Goal: Task Accomplishment & Management: Use online tool/utility

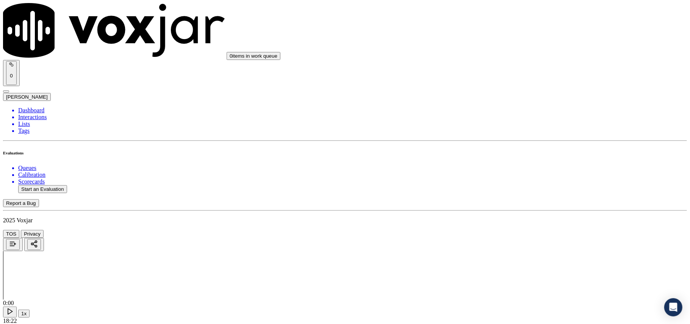
click at [41, 185] on button "Start an Evaluation" at bounding box center [42, 189] width 49 height 8
paste input "6097338156"
type input "6097338156"
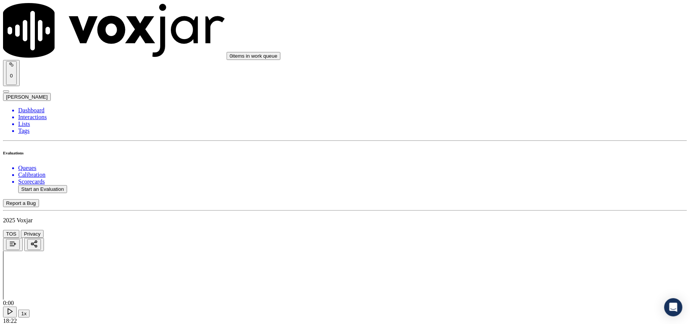
type input "[DATE]T23:45"
type input "Miche"
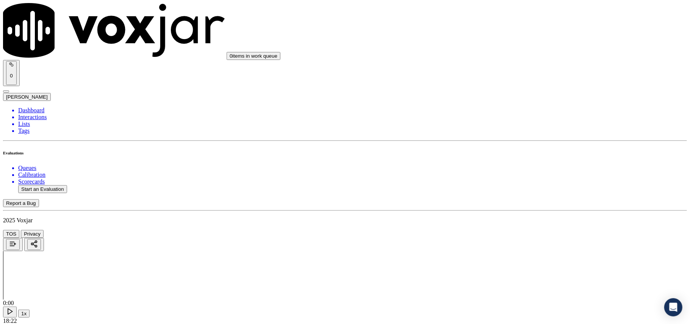
type input "6097338156"
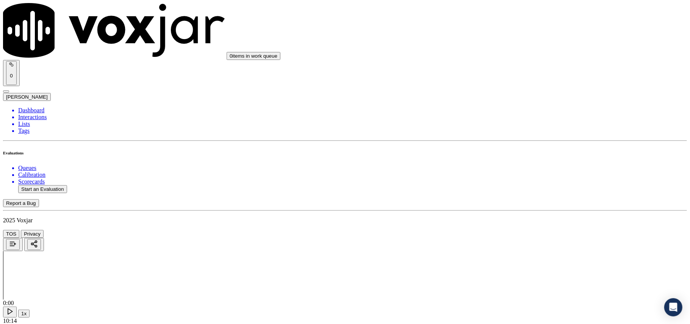
drag, startPoint x: 540, startPoint y: 136, endPoint x: 540, endPoint y: 147, distance: 11.0
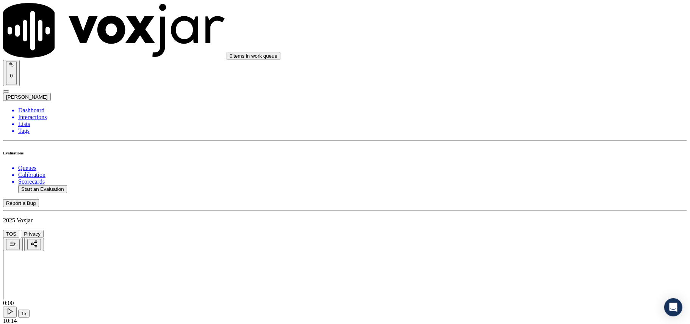
click at [537, 153] on div "Yes" at bounding box center [573, 153] width 150 height 7
drag, startPoint x: 528, startPoint y: 141, endPoint x: 527, endPoint y: 155, distance: 13.7
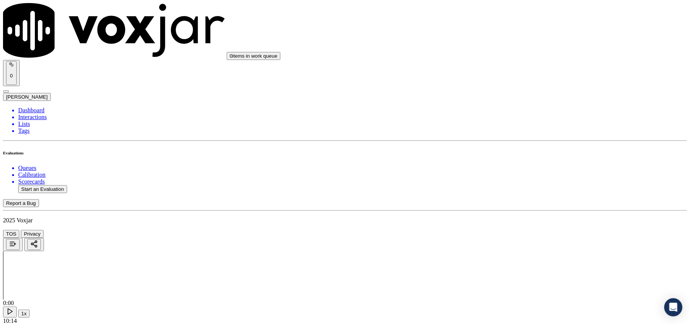
click at [529, 166] on div "Yes" at bounding box center [573, 164] width 150 height 7
click at [523, 171] on div "Yes" at bounding box center [573, 167] width 150 height 7
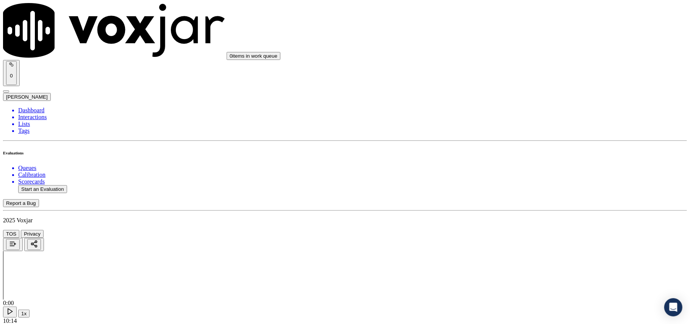
scroll to position [252, 0]
click at [518, 196] on div "N/A" at bounding box center [573, 192] width 150 height 7
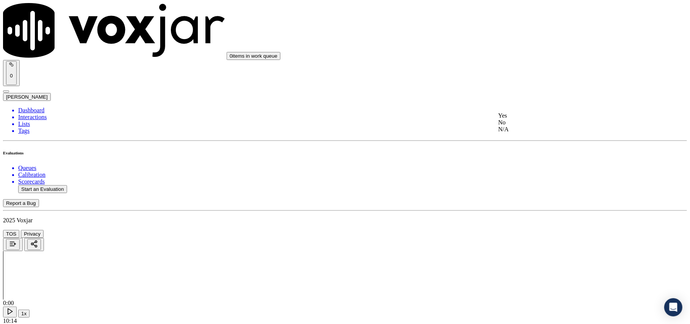
click at [527, 133] on div "N/A" at bounding box center [573, 129] width 150 height 7
drag, startPoint x: 519, startPoint y: 207, endPoint x: 521, endPoint y: 202, distance: 5.4
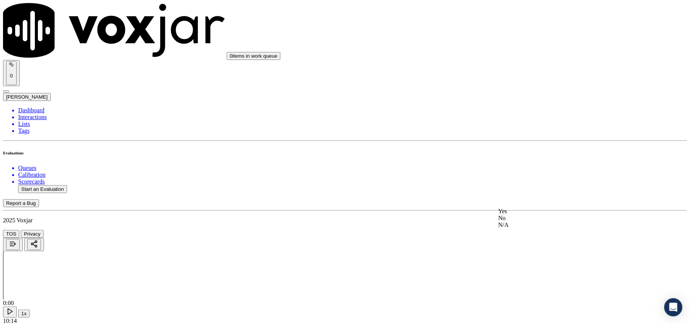
click at [523, 212] on div "Yes" at bounding box center [573, 211] width 150 height 7
click at [521, 226] on div "Yes" at bounding box center [573, 222] width 150 height 7
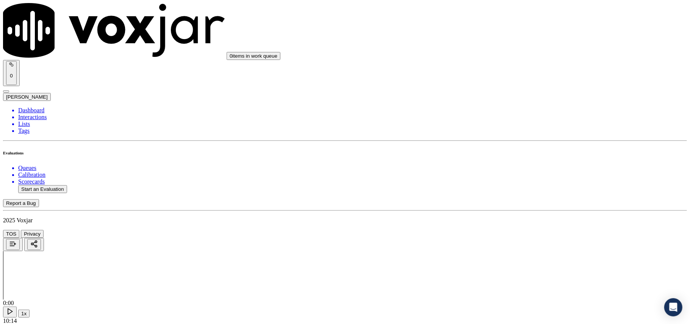
click at [514, 251] on div "N/A" at bounding box center [573, 247] width 150 height 7
click at [518, 235] on div "Yes" at bounding box center [573, 233] width 150 height 7
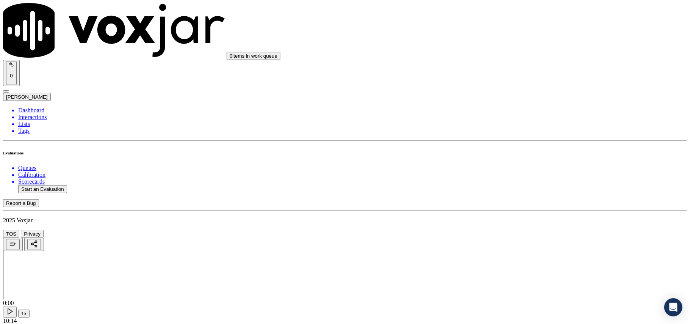
click at [522, 163] on div "No" at bounding box center [573, 159] width 150 height 7
click at [528, 176] on div "N/A" at bounding box center [573, 176] width 150 height 7
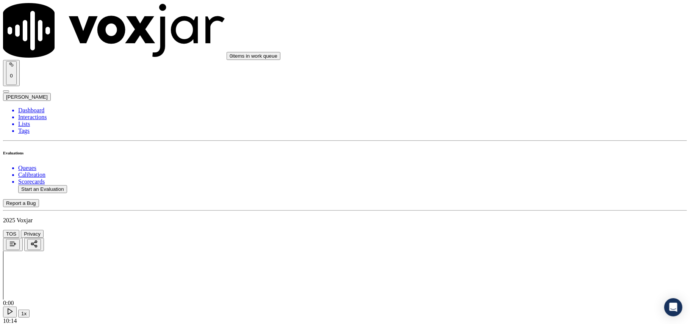
click at [517, 91] on div "Yes" at bounding box center [573, 89] width 150 height 7
click at [517, 54] on div "Yes No N/A" at bounding box center [573, 63] width 150 height 20
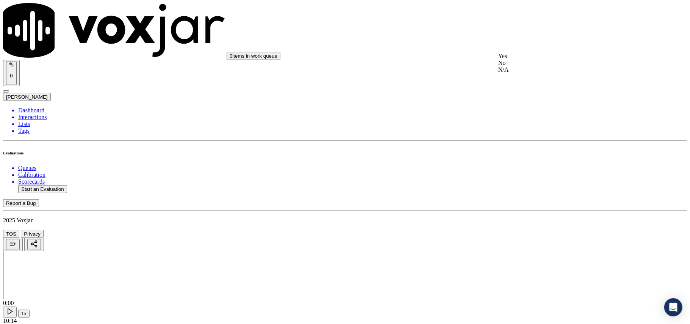
click at [518, 59] on div "Yes" at bounding box center [573, 56] width 150 height 7
click at [518, 87] on div "Yes" at bounding box center [573, 86] width 150 height 7
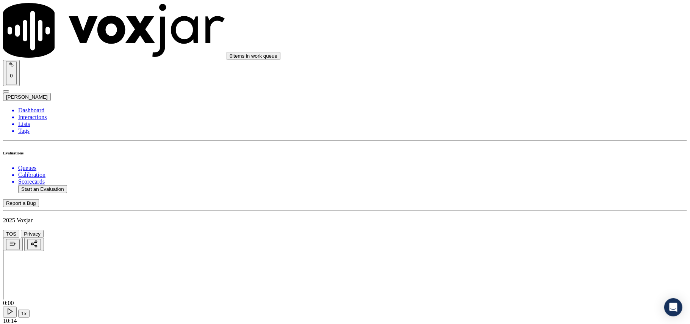
scroll to position [1263, 0]
click at [521, 88] on div "Yes" at bounding box center [573, 88] width 150 height 7
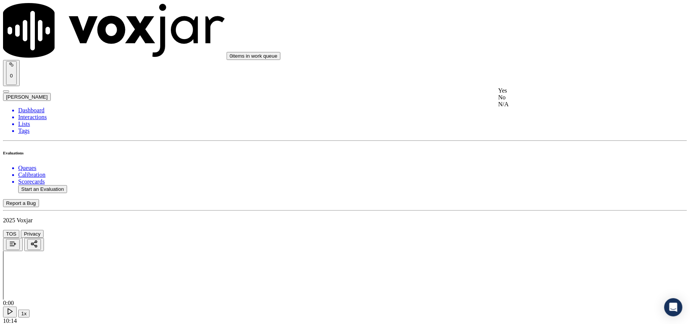
drag, startPoint x: 523, startPoint y: 96, endPoint x: 524, endPoint y: 89, distance: 6.6
click at [523, 94] on div "Yes" at bounding box center [573, 90] width 150 height 7
drag, startPoint x: 514, startPoint y: 85, endPoint x: 516, endPoint y: 93, distance: 8.2
click at [515, 97] on div "Yes" at bounding box center [573, 93] width 150 height 7
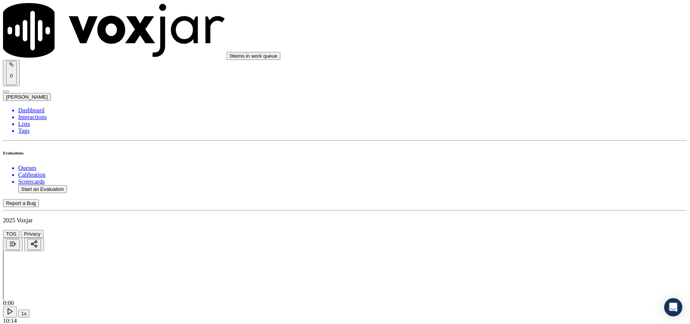
scroll to position [1516, 0]
click at [513, 105] on div "Yes" at bounding box center [573, 105] width 150 height 7
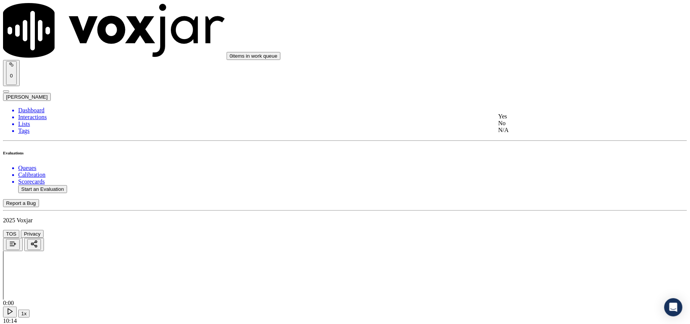
click at [517, 119] on div "Yes" at bounding box center [573, 116] width 150 height 7
drag, startPoint x: 514, startPoint y: 41, endPoint x: 518, endPoint y: 50, distance: 10.5
click at [514, 43] on div "Yes No N/A" at bounding box center [573, 50] width 150 height 20
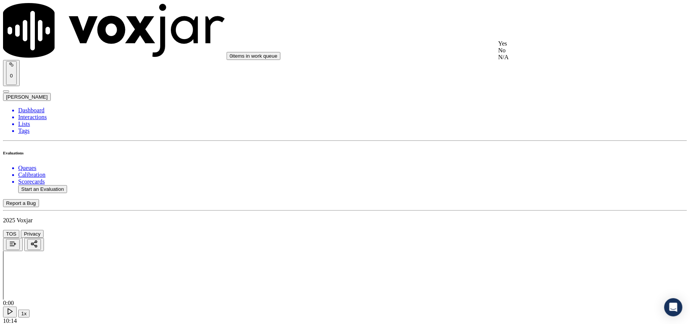
click at [518, 47] on div "Yes" at bounding box center [573, 43] width 150 height 7
click at [518, 89] on div "Yes" at bounding box center [573, 86] width 150 height 7
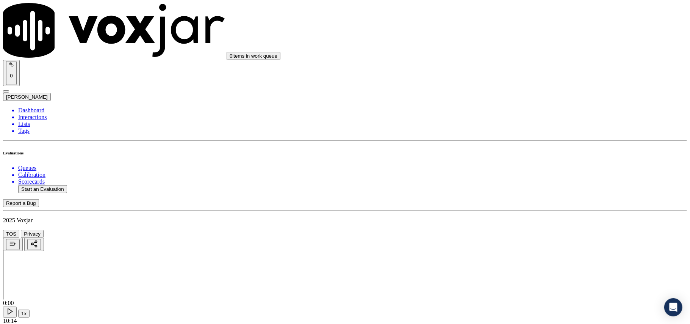
scroll to position [1896, 0]
click at [520, 142] on div "Yes" at bounding box center [573, 138] width 150 height 7
click at [519, 238] on div "Yes" at bounding box center [573, 234] width 150 height 7
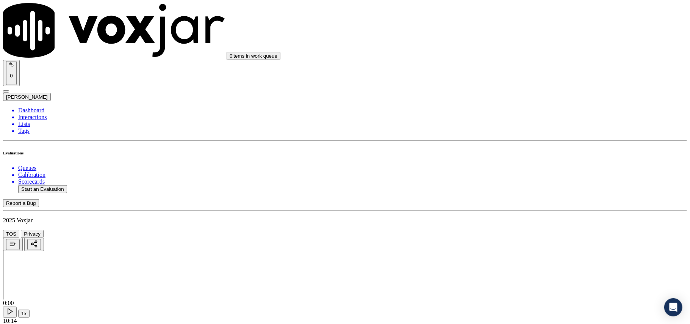
click at [36, 185] on button "Start an Evaluation" at bounding box center [42, 189] width 49 height 8
paste input "978979643"
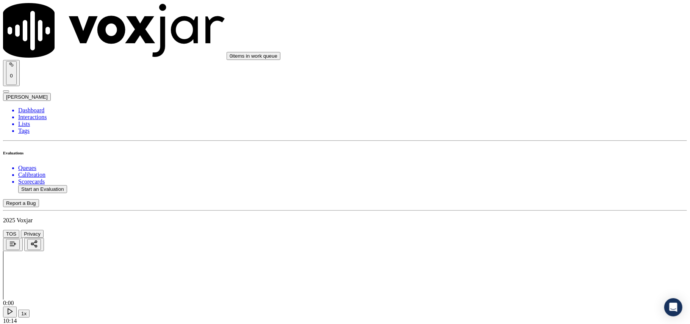
type input "9789796433"
type input "[DATE]T23:53"
type input "[PERSON_NAME]"
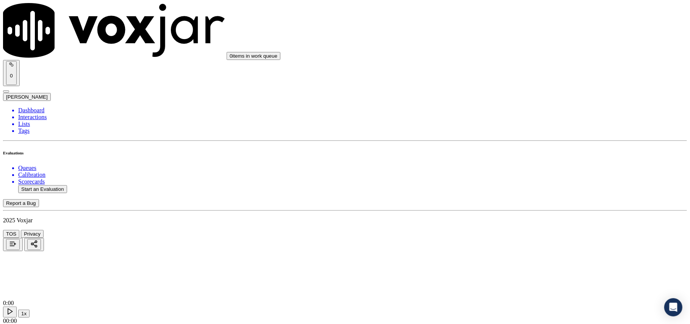
type input "9789796433"
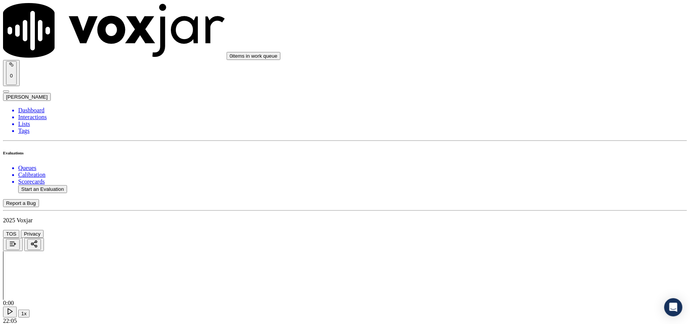
scroll to position [58, 0]
click at [498, 156] on span at bounding box center [498, 153] width 0 height 6
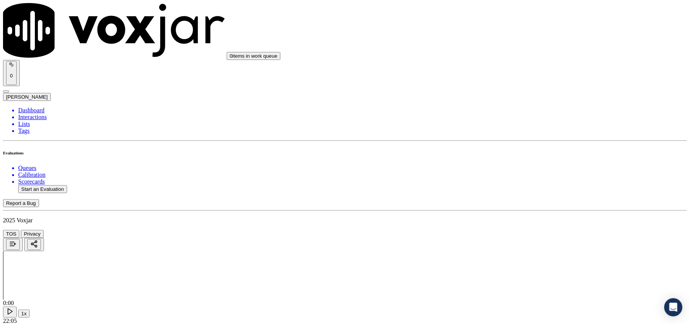
drag, startPoint x: 536, startPoint y: 67, endPoint x: 529, endPoint y: 74, distance: 9.9
click at [520, 78] on div "Yes No N/A" at bounding box center [573, 87] width 150 height 20
click at [519, 81] on div "Yes" at bounding box center [573, 80] width 150 height 7
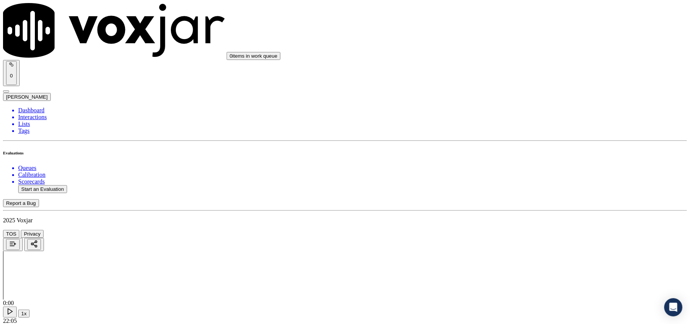
click at [515, 82] on div "Yes" at bounding box center [573, 83] width 150 height 7
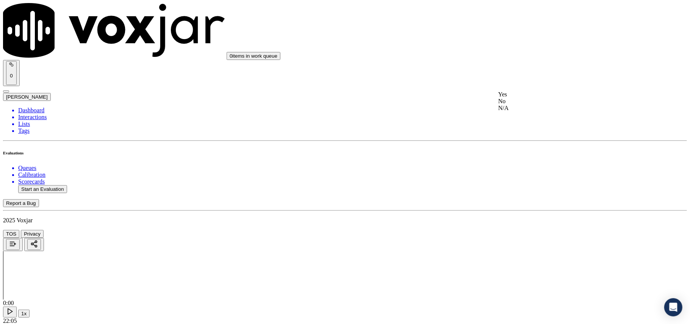
click at [519, 111] on div "N/A" at bounding box center [573, 108] width 150 height 7
drag, startPoint x: 512, startPoint y: 142, endPoint x: 522, endPoint y: 125, distance: 20.2
click at [512, 133] on div "N/A" at bounding box center [573, 129] width 150 height 7
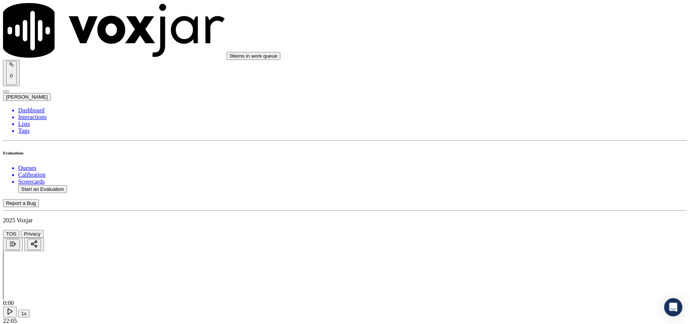
scroll to position [505, 0]
click at [524, 126] on div "Yes" at bounding box center [573, 127] width 150 height 7
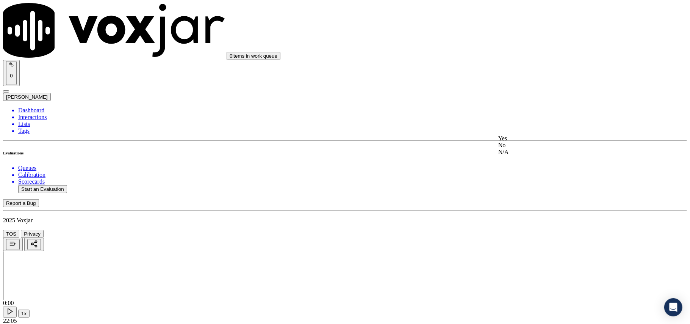
click at [522, 139] on div "Yes" at bounding box center [573, 138] width 150 height 7
click at [517, 152] on div "Yes" at bounding box center [573, 150] width 150 height 7
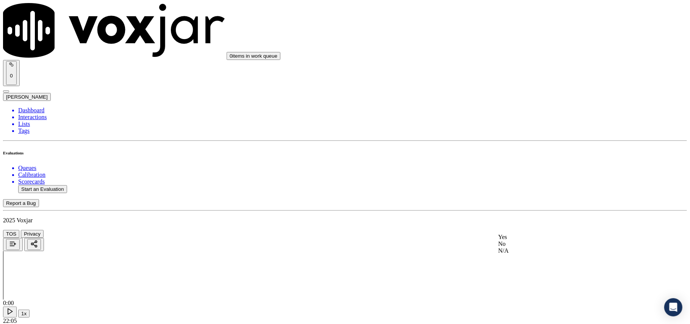
click at [524, 247] on div "No" at bounding box center [573, 243] width 150 height 7
click at [513, 180] on div "N/A" at bounding box center [573, 176] width 150 height 7
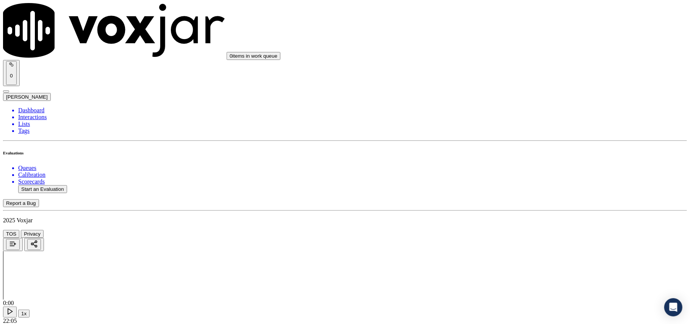
click at [515, 174] on div "Yes" at bounding box center [573, 172] width 150 height 7
drag, startPoint x: 513, startPoint y: 208, endPoint x: 512, endPoint y: 214, distance: 5.7
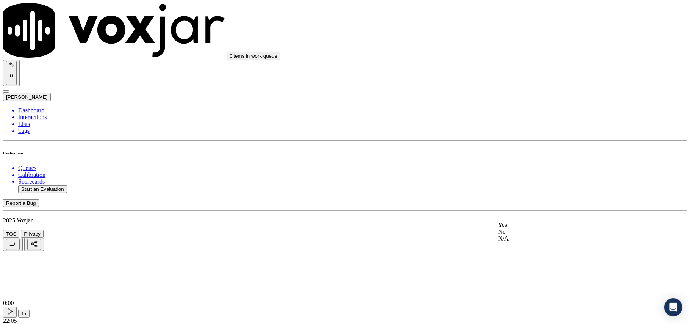
click at [498, 228] on span at bounding box center [498, 224] width 0 height 6
click at [512, 258] on div "Yes" at bounding box center [573, 254] width 150 height 7
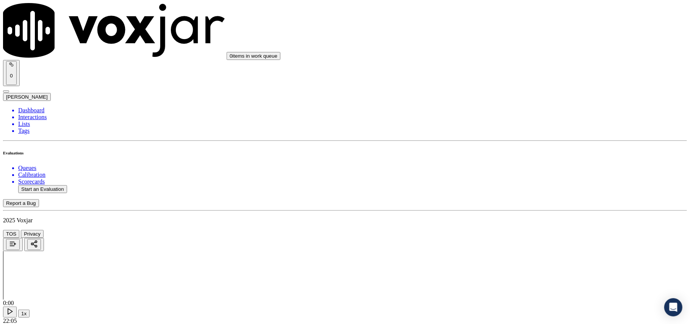
click at [515, 257] on div "Yes" at bounding box center [573, 256] width 150 height 7
click at [521, 178] on div "Yes" at bounding box center [573, 175] width 150 height 7
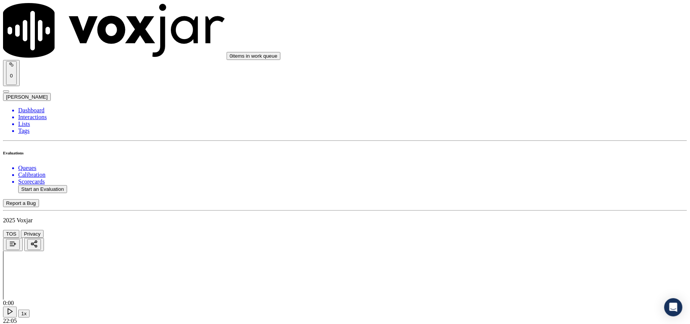
scroll to position [1347, 0]
click at [513, 181] on div "Yes" at bounding box center [573, 177] width 150 height 7
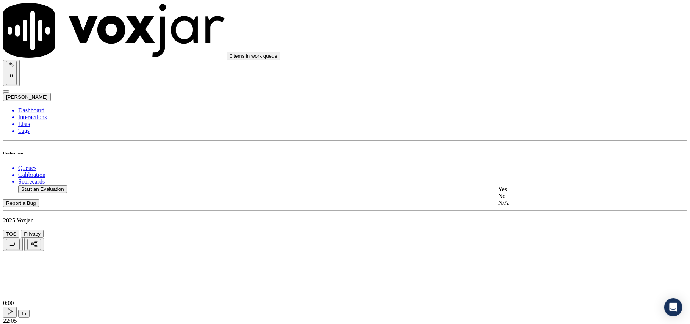
click at [515, 191] on div "Yes" at bounding box center [573, 189] width 150 height 7
click at [516, 203] on div "Yes" at bounding box center [573, 200] width 150 height 7
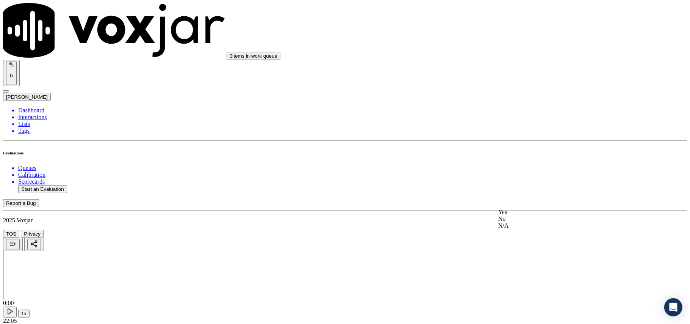
click at [517, 211] on div "Yes" at bounding box center [573, 211] width 150 height 7
click at [524, 171] on div "Yes" at bounding box center [573, 170] width 150 height 7
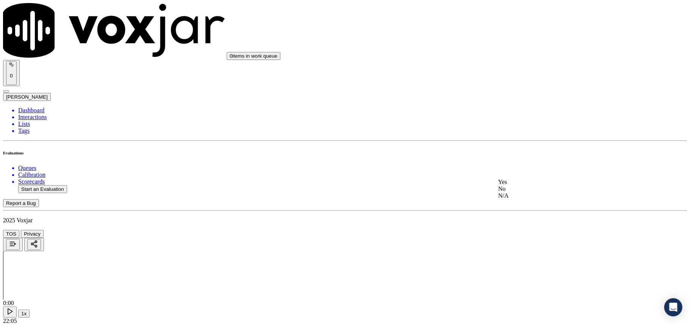
click at [514, 182] on div "Yes" at bounding box center [573, 181] width 150 height 7
click at [513, 235] on div "Yes" at bounding box center [573, 234] width 150 height 7
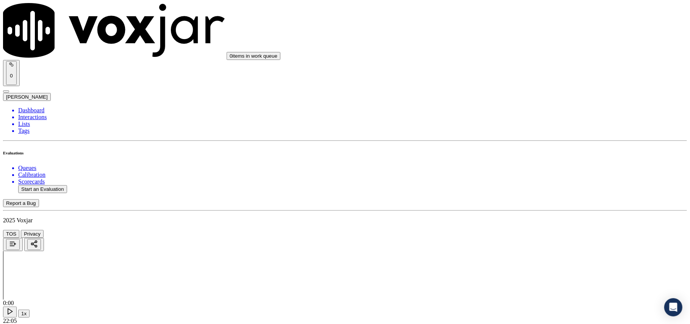
click at [64, 185] on button "Start an Evaluation" at bounding box center [42, 189] width 49 height 8
paste input "2072053554"
type input "2072053554"
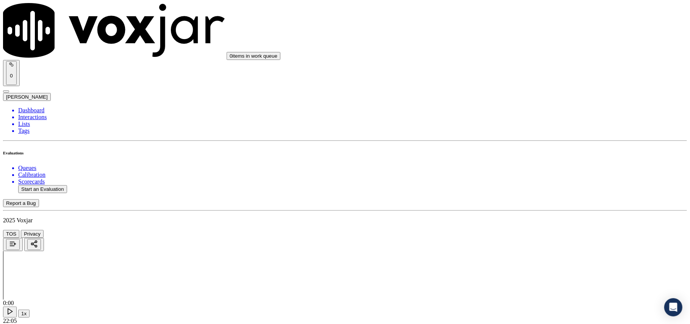
type input "[DATE]T23:58"
type input "[PERSON_NAME]"
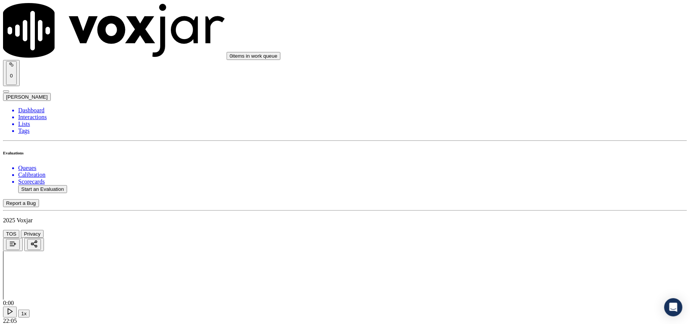
type input "8573124976"
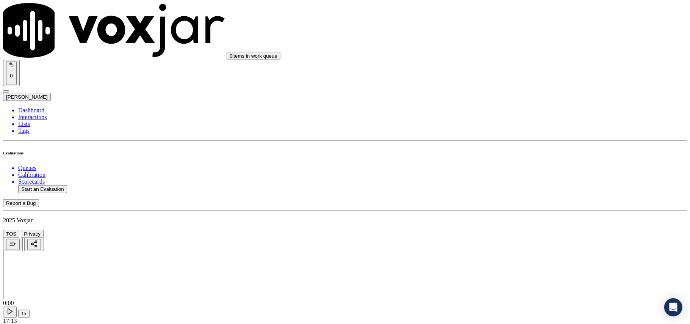
click at [521, 152] on div "Yes" at bounding box center [573, 153] width 150 height 7
click at [523, 83] on div "Yes" at bounding box center [573, 80] width 150 height 7
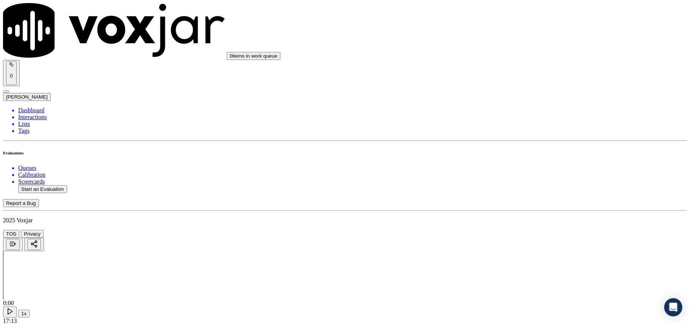
scroll to position [252, 0]
click at [526, 86] on div "Yes" at bounding box center [573, 83] width 150 height 7
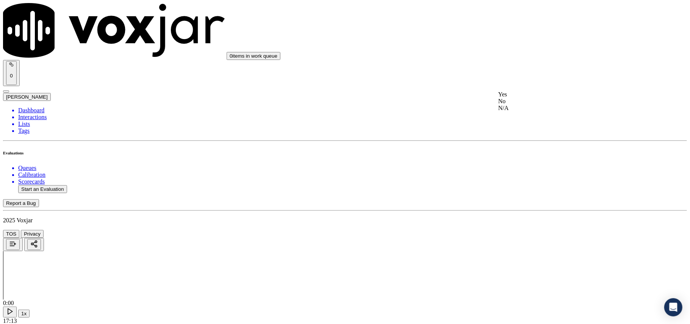
click at [535, 111] on div "N/A" at bounding box center [573, 108] width 150 height 7
drag, startPoint x: 525, startPoint y: 142, endPoint x: 526, endPoint y: 35, distance: 106.5
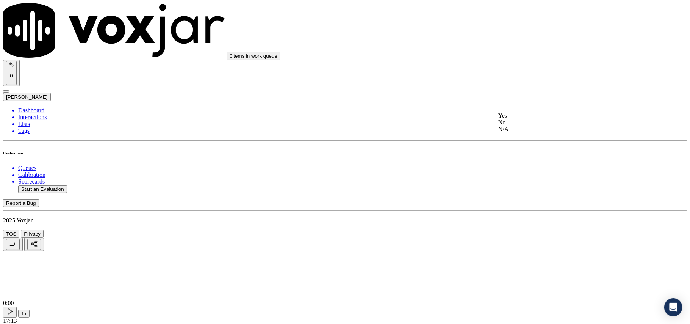
click at [525, 133] on div "N/A" at bounding box center [573, 129] width 150 height 7
click at [524, 125] on div "Yes No N/A" at bounding box center [573, 134] width 150 height 20
click at [522, 130] on div "Yes" at bounding box center [573, 127] width 150 height 7
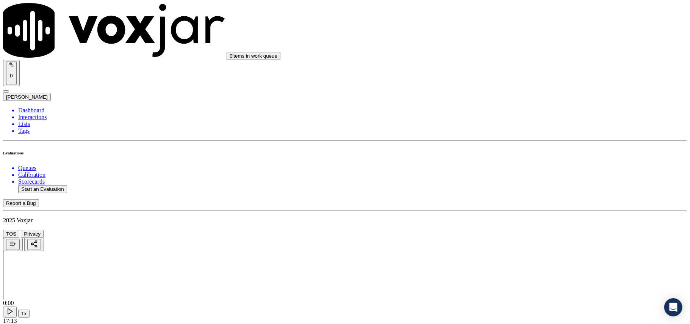
scroll to position [590, 0]
click at [524, 140] on div "Yes" at bounding box center [573, 138] width 150 height 7
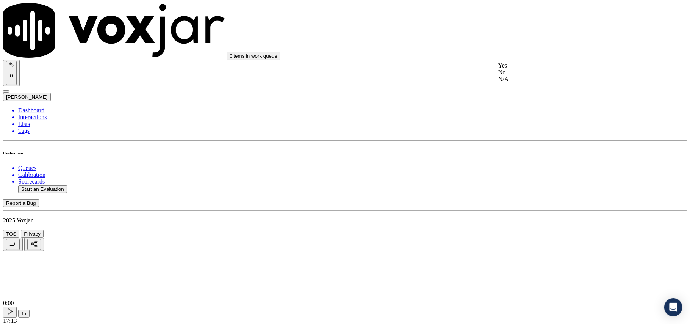
click at [529, 69] on div "Yes" at bounding box center [573, 65] width 150 height 7
click at [527, 169] on div "N/A" at bounding box center [573, 166] width 150 height 7
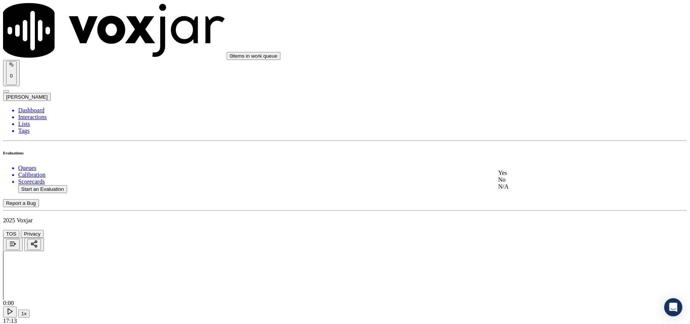
click at [519, 175] on div "Yes" at bounding box center [573, 172] width 150 height 7
click at [516, 143] on div "Yes" at bounding box center [573, 140] width 150 height 7
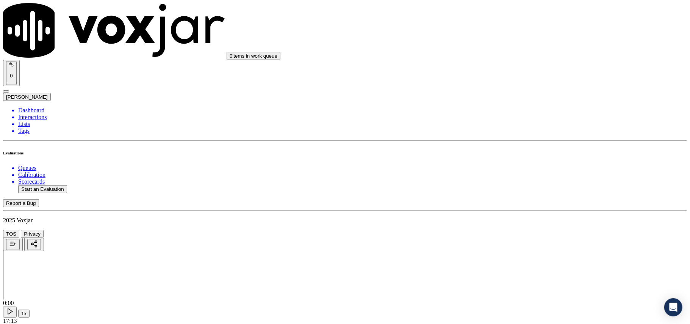
scroll to position [1178, 0]
click at [524, 87] on div "Yes" at bounding box center [573, 86] width 150 height 7
click at [523, 176] on div "Yes" at bounding box center [573, 172] width 150 height 7
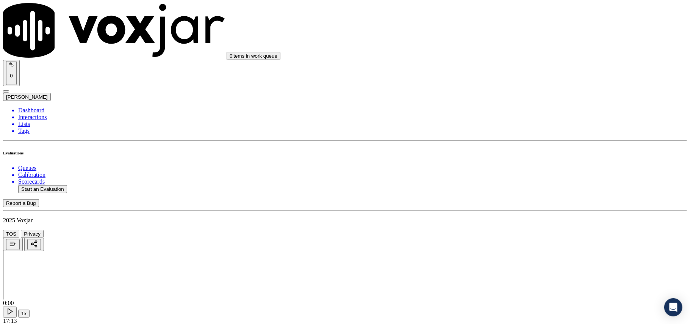
scroll to position [1347, 0]
click at [523, 90] on div "Yes" at bounding box center [573, 90] width 150 height 7
drag, startPoint x: 526, startPoint y: 83, endPoint x: 526, endPoint y: 89, distance: 5.3
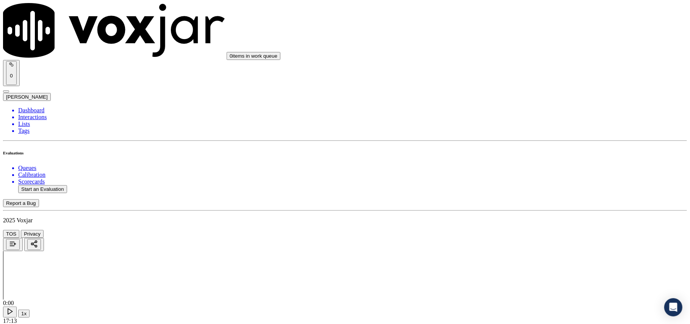
click at [523, 95] on div "Yes" at bounding box center [573, 93] width 150 height 7
drag, startPoint x: 520, startPoint y: 92, endPoint x: 518, endPoint y: 99, distance: 6.5
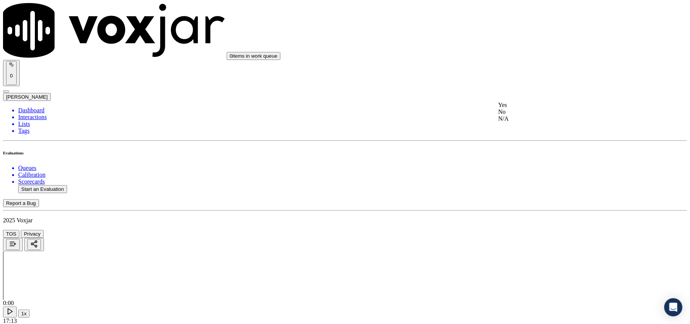
drag, startPoint x: 518, startPoint y: 99, endPoint x: 517, endPoint y: 112, distance: 13.7
click at [517, 103] on div "Yes No N/A" at bounding box center [573, 112] width 150 height 20
drag, startPoint x: 519, startPoint y: 111, endPoint x: 532, endPoint y: 138, distance: 30.3
click at [519, 108] on div "Yes" at bounding box center [573, 105] width 150 height 7
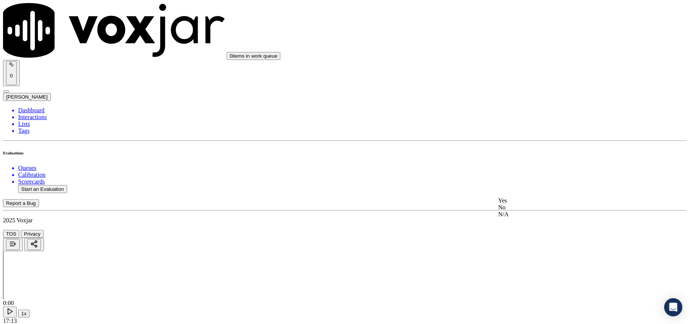
click at [516, 204] on div "Yes" at bounding box center [573, 200] width 150 height 7
click at [525, 215] on div "Yes" at bounding box center [573, 211] width 150 height 7
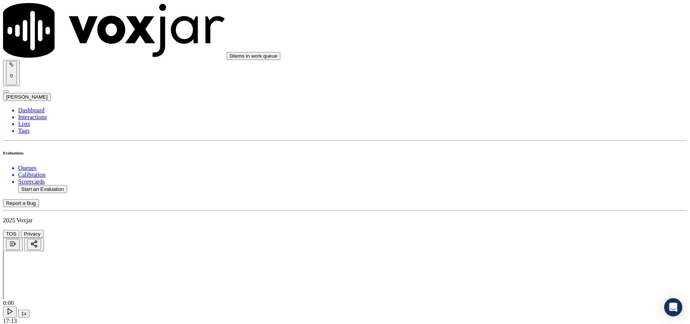
click at [523, 188] on div "N/A" at bounding box center [573, 184] width 150 height 7
click at [526, 89] on div "Yes" at bounding box center [573, 86] width 150 height 7
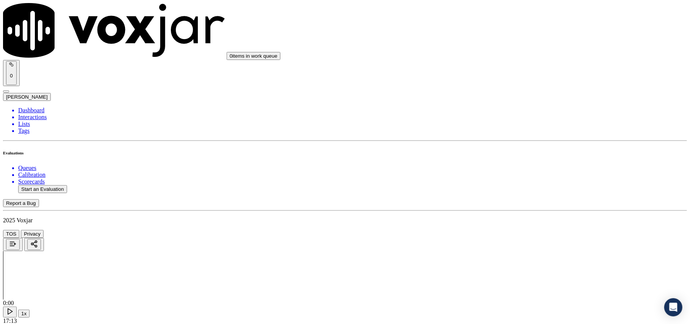
scroll to position [1896, 0]
click at [525, 142] on div "Yes" at bounding box center [573, 138] width 150 height 7
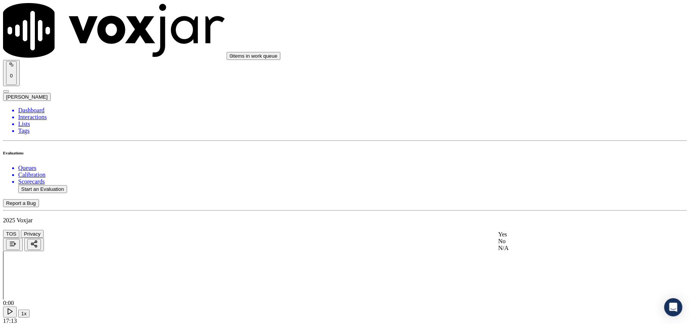
click at [519, 238] on div "Yes" at bounding box center [573, 234] width 150 height 7
click at [65, 185] on button "Start an Evaluation" at bounding box center [42, 189] width 49 height 8
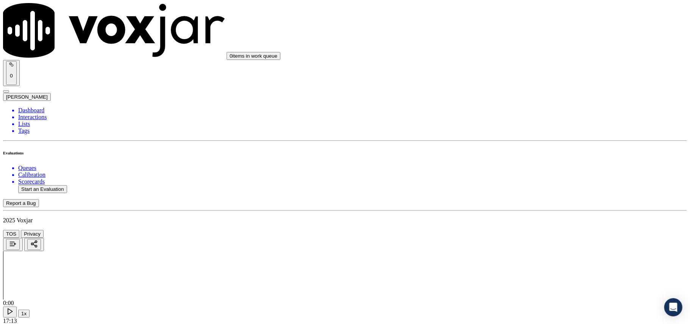
paste input "5082075729"
type input "5082075729"
type input "[DATE]T00:00"
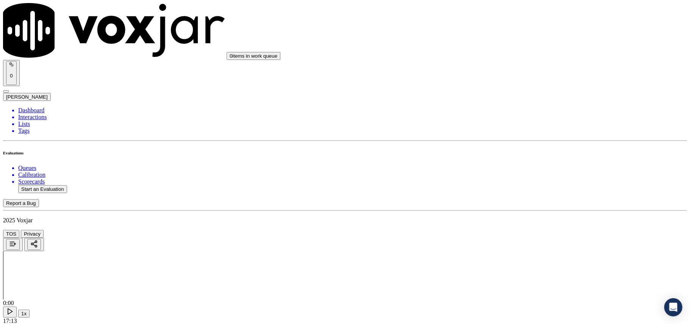
type input "[PERSON_NAME]"
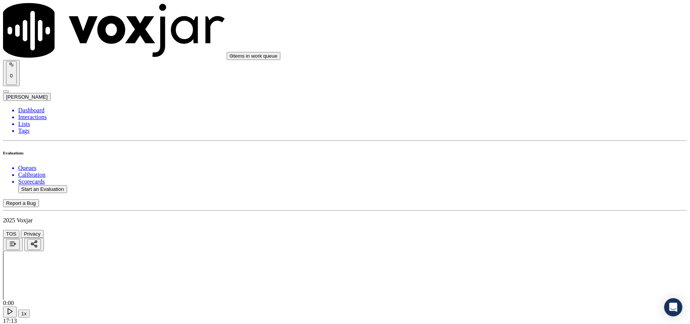
scroll to position [66, 0]
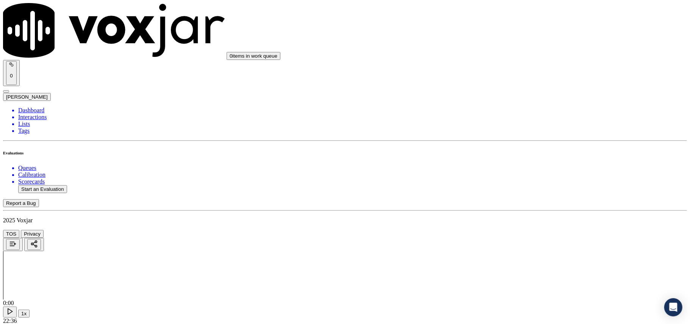
copy p "5082075729"
type input "5082075729"
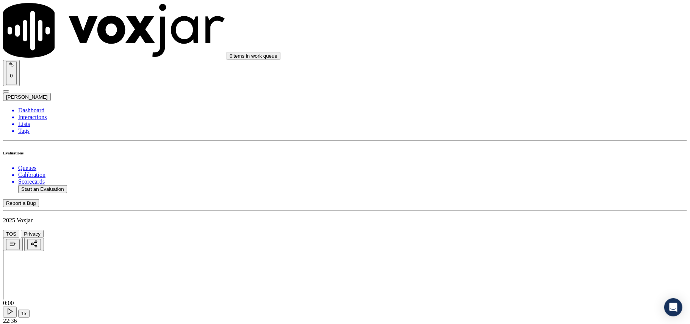
click at [14, 307] on icon at bounding box center [10, 311] width 8 height 8
click at [293, 317] on div "22:36" at bounding box center [345, 320] width 684 height 7
click at [30, 309] on button "1x" at bounding box center [23, 313] width 11 height 8
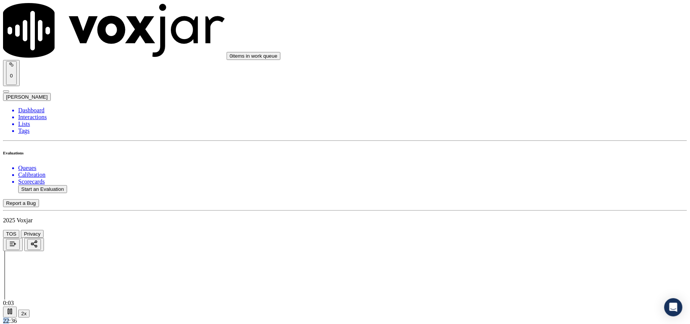
click at [287, 317] on div "22:36" at bounding box center [345, 320] width 684 height 7
click at [14, 307] on icon at bounding box center [10, 311] width 8 height 8
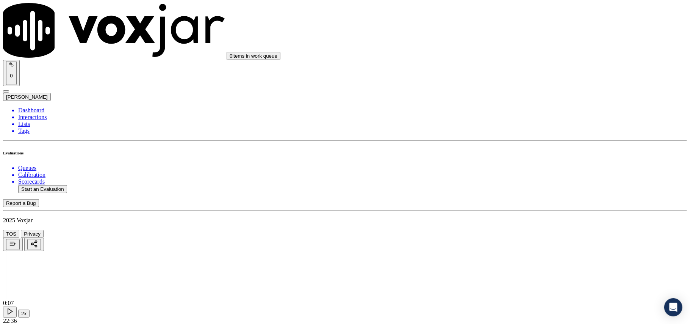
click at [512, 157] on div "Yes" at bounding box center [573, 153] width 150 height 7
drag, startPoint x: 521, startPoint y: 74, endPoint x: 524, endPoint y: 69, distance: 6.1
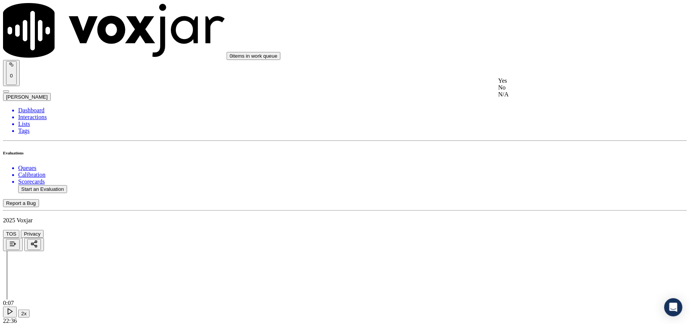
click at [520, 84] on div "Yes" at bounding box center [573, 80] width 150 height 7
click at [515, 86] on div "Yes" at bounding box center [573, 83] width 150 height 7
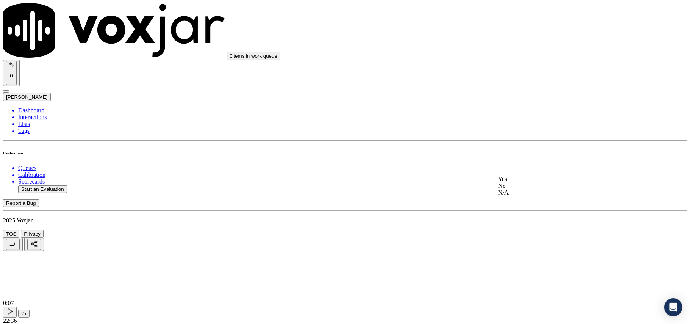
drag, startPoint x: 516, startPoint y: 207, endPoint x: 543, endPoint y: 112, distance: 98.5
click at [517, 196] on div "N/A" at bounding box center [573, 192] width 150 height 7
drag, startPoint x: 532, startPoint y: 183, endPoint x: 531, endPoint y: 191, distance: 8.8
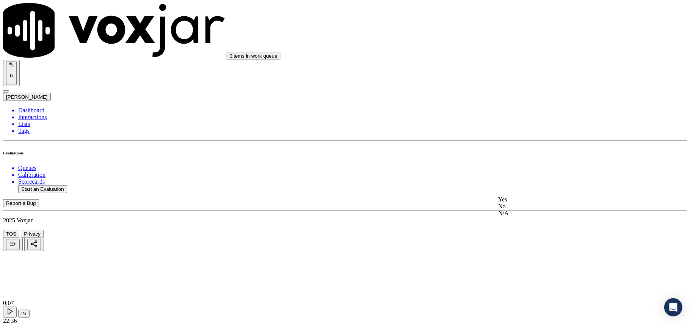
click at [521, 216] on div "N/A" at bounding box center [573, 213] width 150 height 7
click at [508, 214] on div "Yes" at bounding box center [573, 211] width 150 height 7
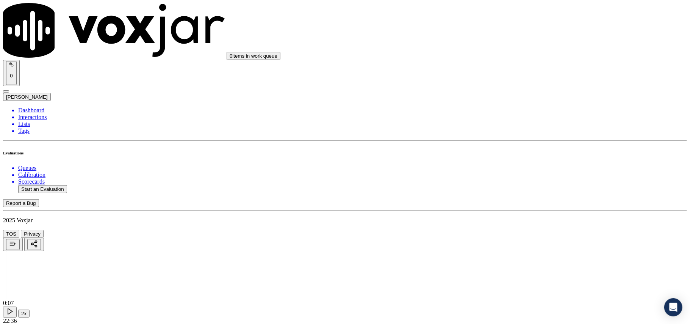
click at [517, 142] on div "Yes" at bounding box center [573, 138] width 150 height 7
click at [518, 236] on div "Yes" at bounding box center [573, 233] width 150 height 7
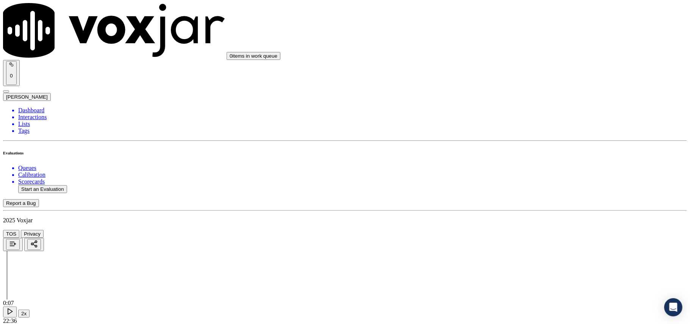
click at [527, 254] on div "N/A" at bounding box center [573, 250] width 150 height 7
click at [523, 176] on div "Yes" at bounding box center [573, 172] width 150 height 7
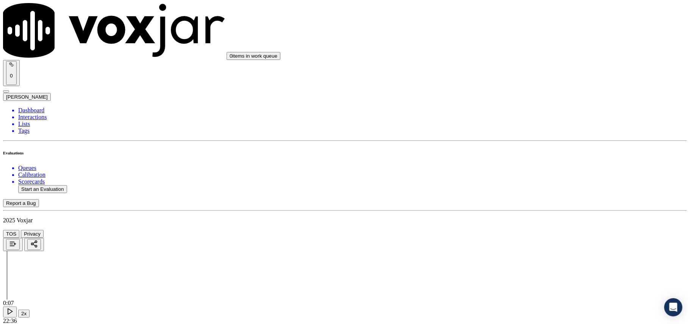
scroll to position [926, 0]
click at [523, 228] on div "Yes" at bounding box center [573, 224] width 150 height 7
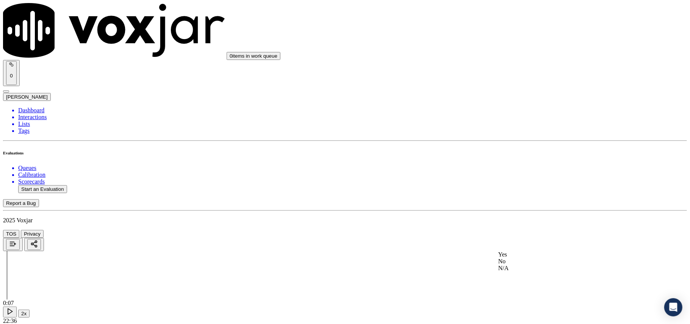
click at [513, 258] on div "Yes" at bounding box center [573, 254] width 150 height 7
click at [524, 258] on div "Yes" at bounding box center [573, 256] width 150 height 7
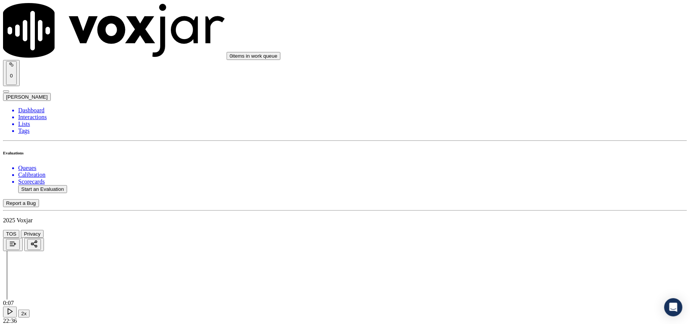
click at [515, 178] on div "Yes" at bounding box center [573, 175] width 150 height 7
click at [514, 95] on div "Yes" at bounding box center [573, 93] width 150 height 7
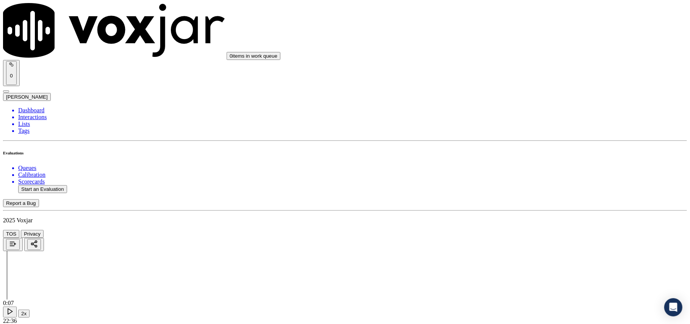
scroll to position [1516, 0]
drag, startPoint x: 512, startPoint y: 84, endPoint x: 509, endPoint y: 95, distance: 12.1
click at [512, 108] on div "Yes" at bounding box center [573, 105] width 150 height 7
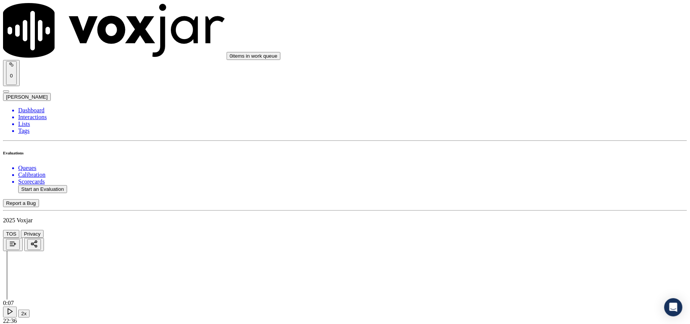
scroll to position [1600, 0]
click at [515, 120] on div "Yes" at bounding box center [573, 116] width 150 height 7
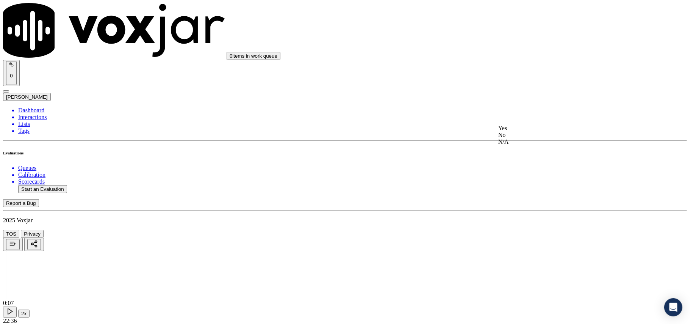
click at [513, 131] on div "Yes" at bounding box center [573, 128] width 150 height 7
click at [513, 174] on div "Yes" at bounding box center [573, 170] width 150 height 7
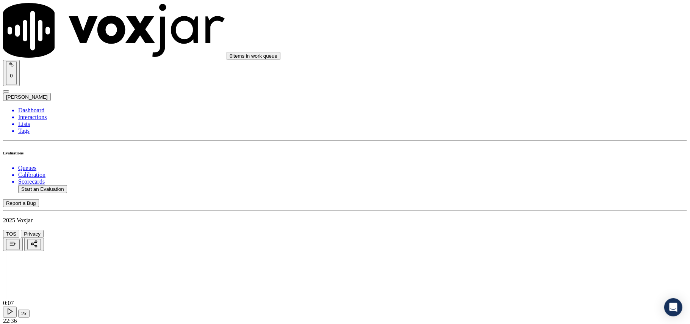
click at [519, 140] on div "Yes" at bounding box center [573, 138] width 150 height 7
click at [514, 233] on div "Yes" at bounding box center [573, 234] width 150 height 7
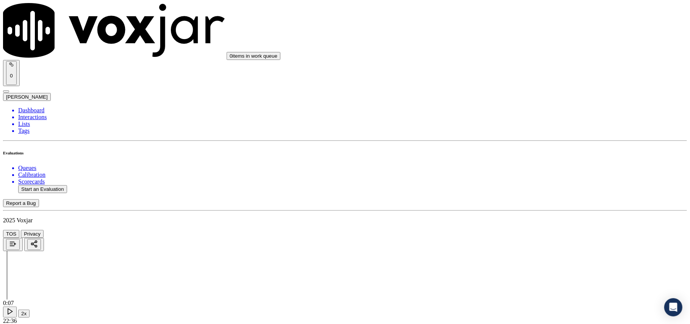
click at [47, 185] on button "Start an Evaluation" at bounding box center [42, 189] width 49 height 8
paste input "8572698045"
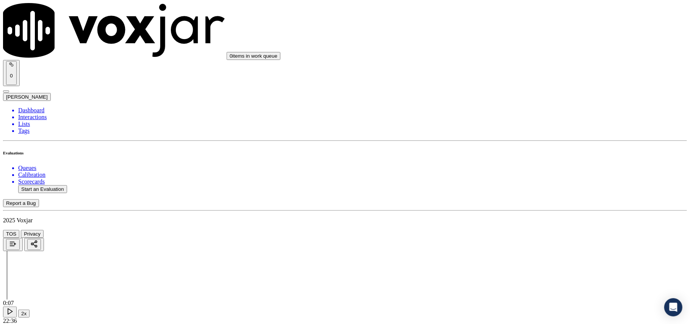
type input "8572698045"
type input "[DATE]T00:14"
type input "[PERSON_NAME]"
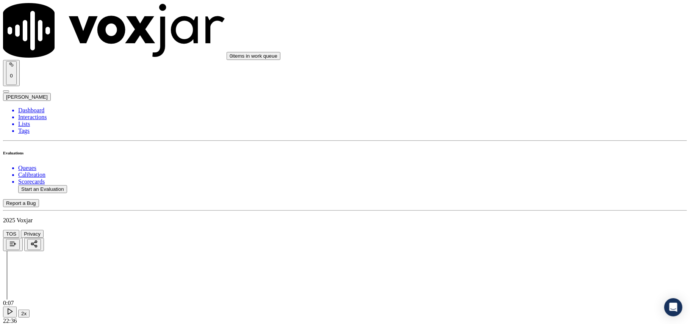
drag, startPoint x: 266, startPoint y: 257, endPoint x: 268, endPoint y: 261, distance: 4.4
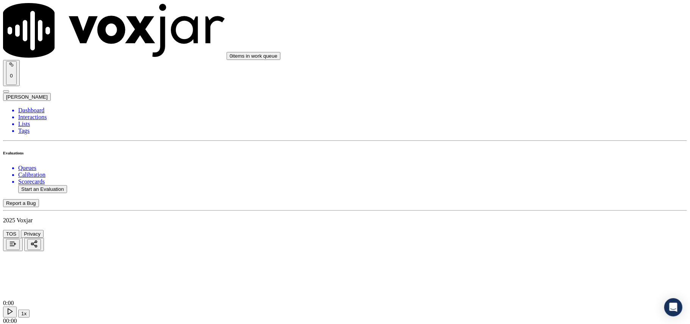
type input "8572698045"
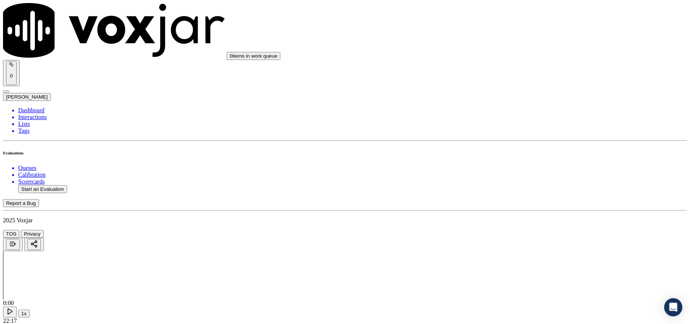
click at [538, 152] on div "Yes" at bounding box center [573, 153] width 150 height 7
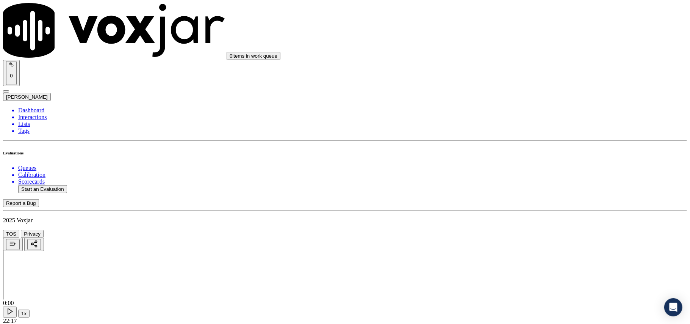
click at [521, 164] on div "Yes" at bounding box center [573, 164] width 150 height 7
click at [517, 167] on div "Yes" at bounding box center [573, 167] width 150 height 7
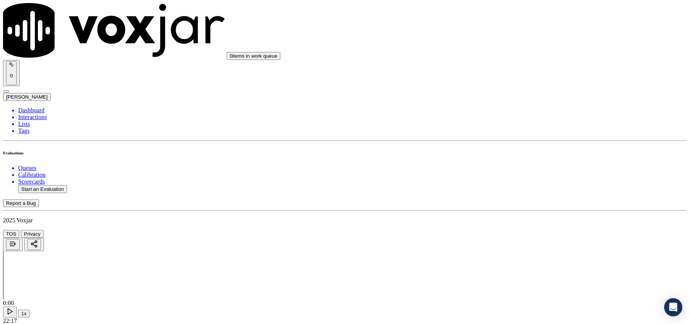
scroll to position [252, 0]
click at [548, 196] on div "N/A" at bounding box center [573, 192] width 150 height 7
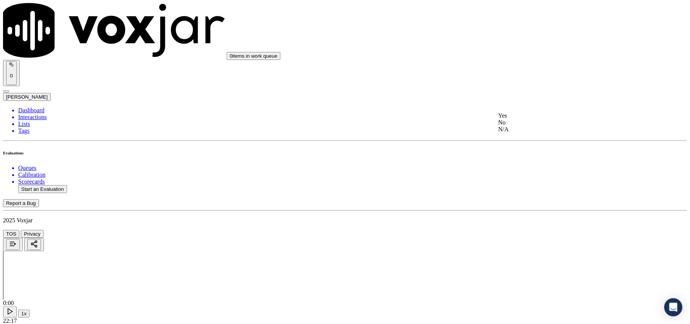
click at [525, 133] on div "N/A" at bounding box center [573, 129] width 150 height 7
click at [521, 130] on div "Yes" at bounding box center [573, 127] width 150 height 7
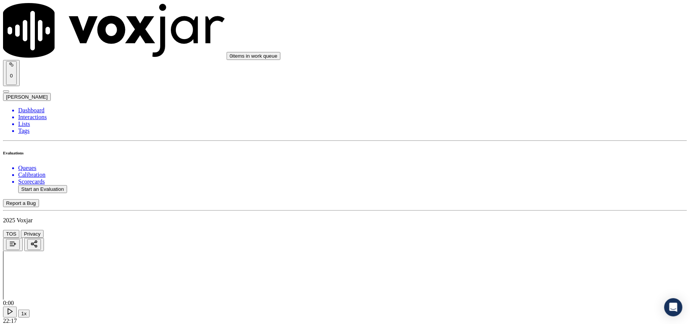
click at [520, 141] on div "Yes" at bounding box center [573, 138] width 150 height 7
click at [524, 236] on div "Yes" at bounding box center [573, 233] width 150 height 7
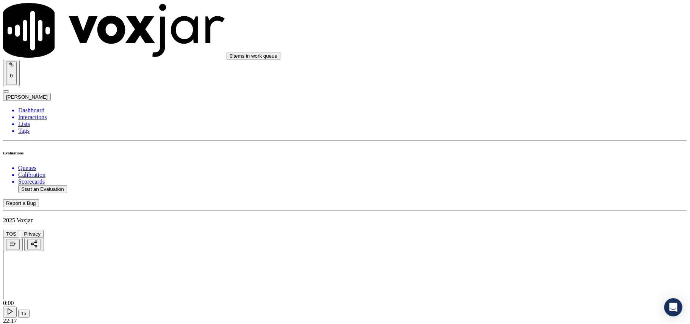
click at [524, 169] on div "N/A" at bounding box center [573, 166] width 150 height 7
click at [524, 169] on div "Yes No N/A" at bounding box center [573, 179] width 150 height 20
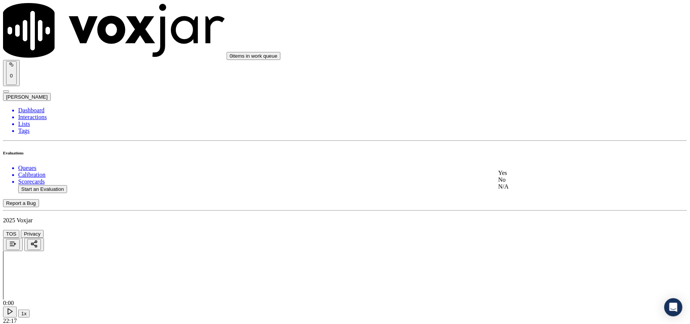
click at [523, 175] on div "Yes" at bounding box center [573, 172] width 150 height 7
click at [522, 144] on div "Yes" at bounding box center [573, 140] width 150 height 7
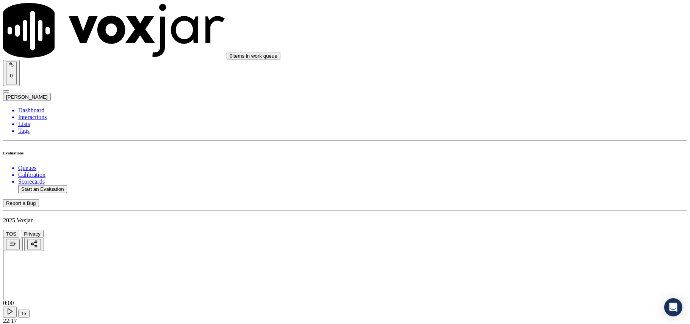
click at [515, 169] on div "Yes" at bounding box center [573, 170] width 150 height 7
click at [526, 174] on div "Yes" at bounding box center [573, 172] width 150 height 7
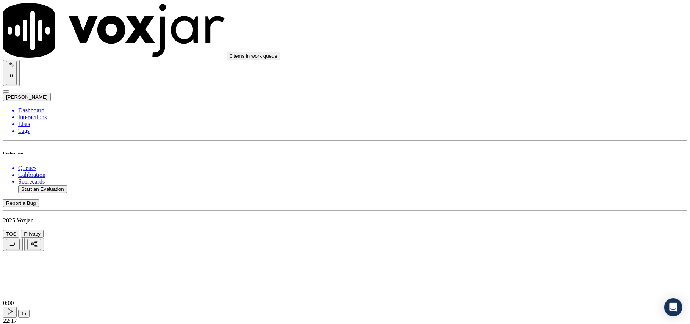
scroll to position [1347, 0]
click at [510, 94] on div "Yes" at bounding box center [573, 90] width 150 height 7
click at [518, 97] on div "Yes" at bounding box center [573, 93] width 150 height 7
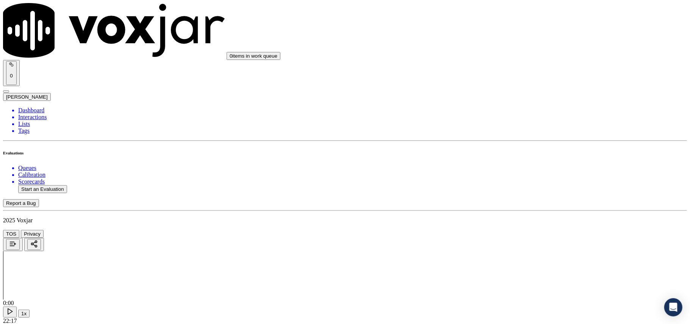
click at [519, 108] on div "Yes" at bounding box center [573, 105] width 150 height 7
click at [517, 116] on div "Yes No N/A" at bounding box center [573, 123] width 150 height 20
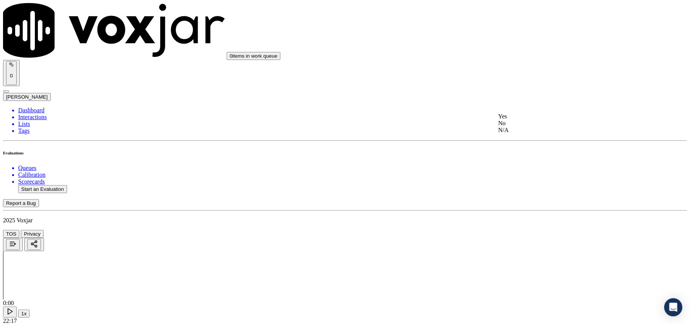
click at [515, 118] on div "Yes" at bounding box center [573, 116] width 150 height 7
click at [513, 215] on div "Yes" at bounding box center [573, 211] width 150 height 7
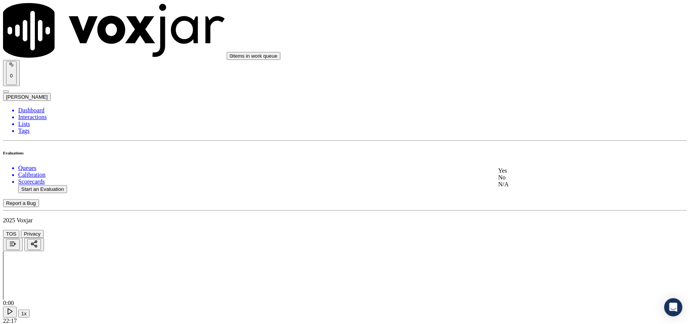
click at [522, 172] on div "Yes" at bounding box center [573, 170] width 150 height 7
drag, startPoint x: 530, startPoint y: 161, endPoint x: 529, endPoint y: 175, distance: 14.1
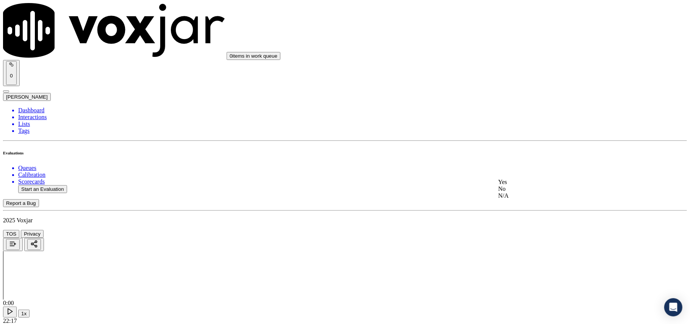
click at [526, 185] on div "Yes" at bounding box center [573, 181] width 150 height 7
click at [521, 238] on div "Yes" at bounding box center [573, 234] width 150 height 7
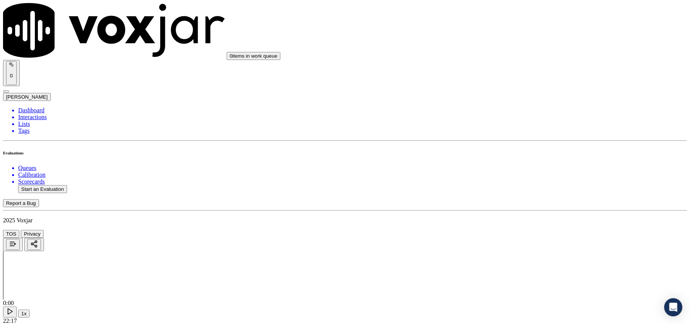
click at [55, 185] on button "Start an Evaluation" at bounding box center [42, 189] width 49 height 8
paste input "8573124976"
type input "8573124976"
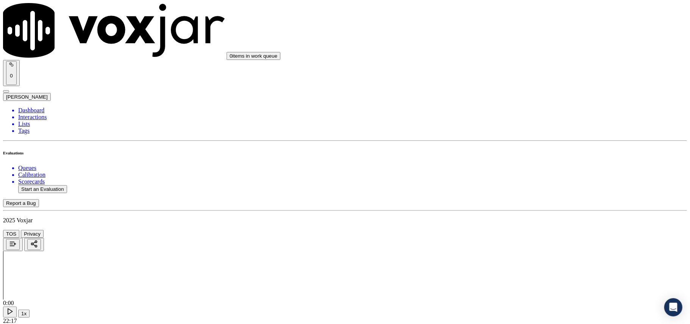
type input "[DATE]T00:16"
type input "[PERSON_NAME]"
drag, startPoint x: 252, startPoint y: 192, endPoint x: 344, endPoint y: 173, distance: 93.6
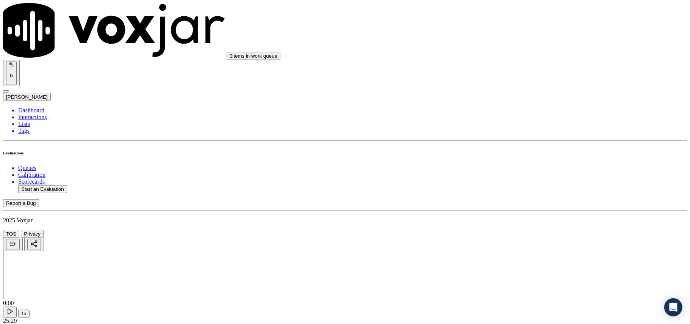
paste input "8573124976"
type input "8573124976"
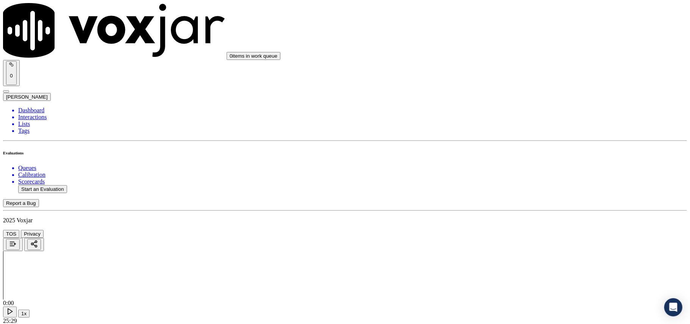
click at [523, 153] on div "Yes" at bounding box center [573, 153] width 150 height 7
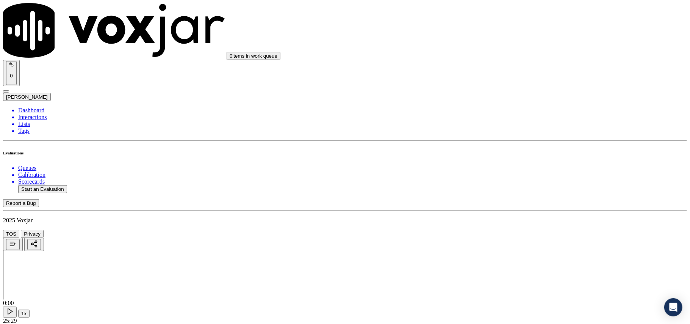
scroll to position [84, 0]
click at [520, 167] on div "Yes" at bounding box center [573, 164] width 150 height 7
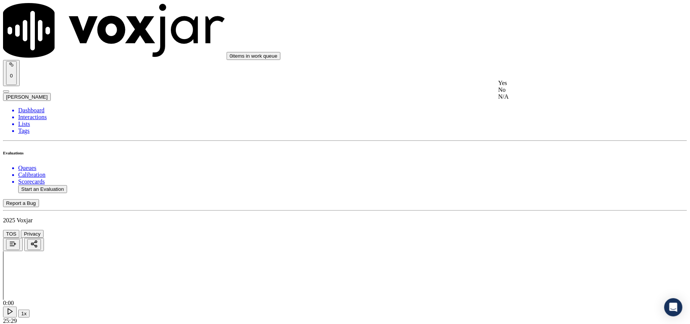
click at [534, 81] on div "Yes" at bounding box center [573, 83] width 150 height 7
click at [534, 196] on div "Yes No N/A" at bounding box center [573, 185] width 150 height 20
click at [531, 196] on div "N/A" at bounding box center [573, 192] width 150 height 7
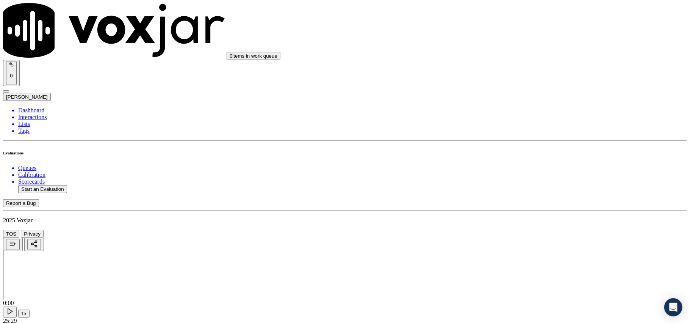
click at [522, 216] on div "N/A" at bounding box center [573, 213] width 150 height 7
click at [521, 130] on div "Yes" at bounding box center [573, 127] width 150 height 7
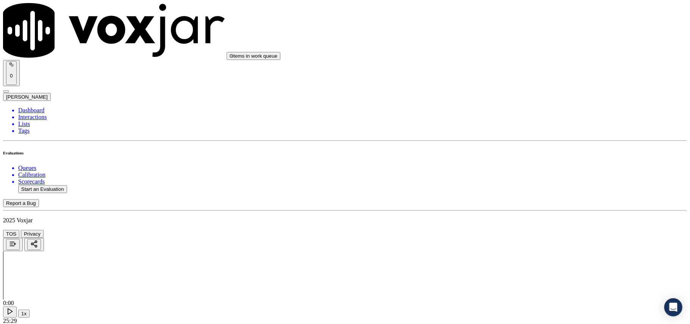
click at [519, 226] on div "Yes" at bounding box center [573, 222] width 150 height 7
click at [527, 153] on div "Yes" at bounding box center [573, 150] width 150 height 7
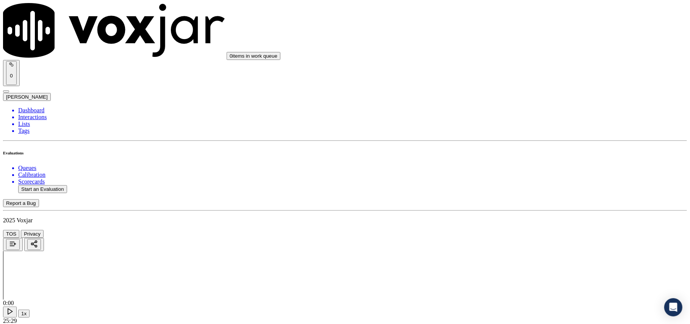
scroll to position [758, 0]
click at [516, 169] on div "N/A" at bounding box center [573, 166] width 150 height 7
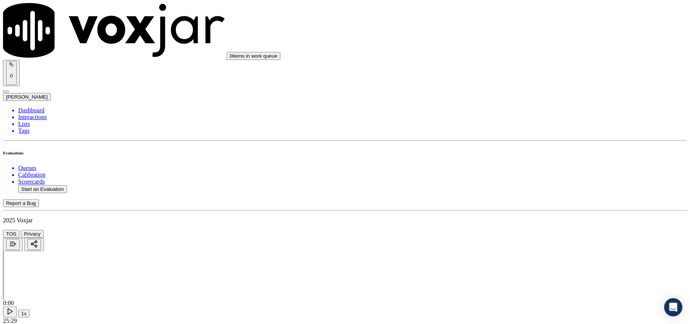
drag, startPoint x: 513, startPoint y: 160, endPoint x: 508, endPoint y: 167, distance: 8.8
click at [508, 172] on div "Yes" at bounding box center [573, 172] width 150 height 7
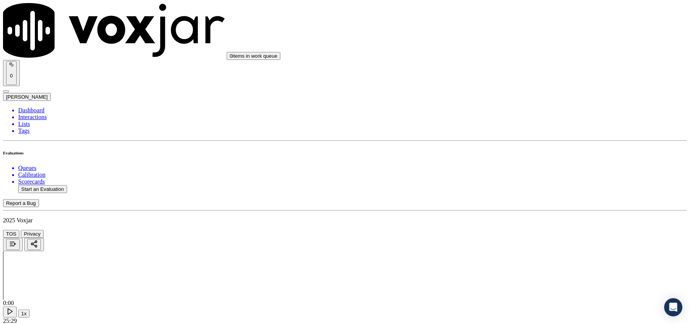
click at [518, 141] on div "Yes" at bounding box center [573, 140] width 150 height 7
drag, startPoint x: 516, startPoint y: 140, endPoint x: 517, endPoint y: 161, distance: 21.6
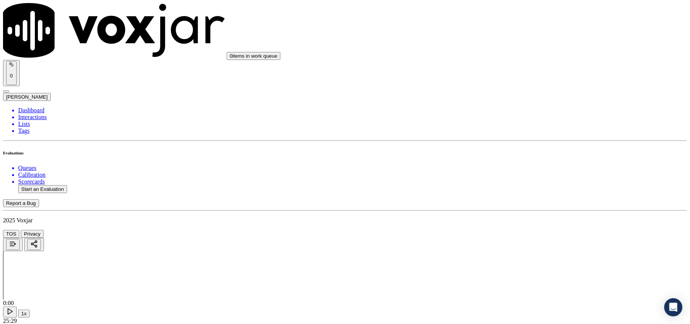
click at [529, 173] on div "Yes" at bounding box center [573, 170] width 150 height 7
click at [527, 176] on div "Yes" at bounding box center [573, 172] width 150 height 7
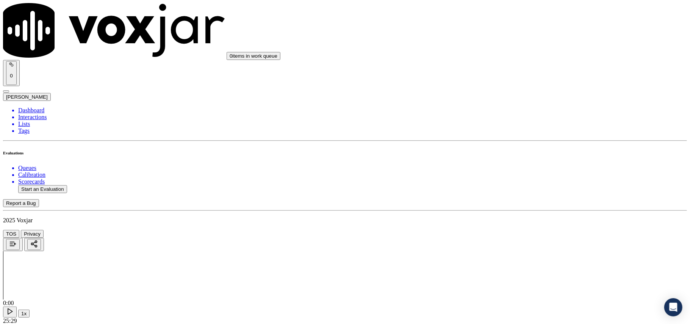
scroll to position [1263, 0]
click at [521, 178] on div "Yes" at bounding box center [573, 175] width 150 height 7
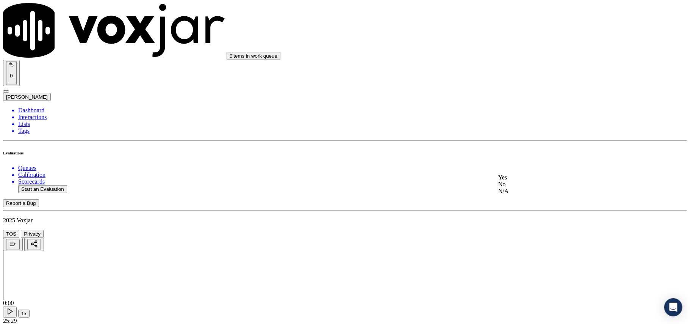
click at [520, 180] on div "Yes" at bounding box center [573, 177] width 150 height 7
click at [519, 104] on div "Yes" at bounding box center [573, 105] width 150 height 7
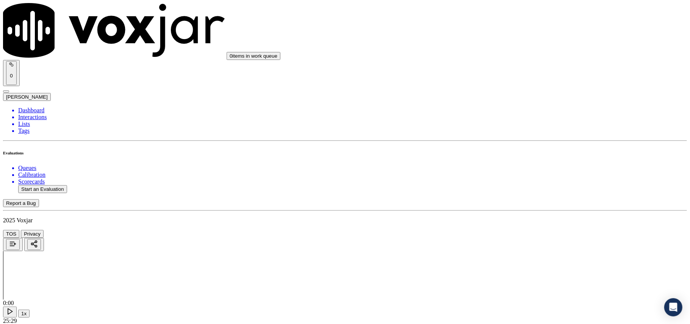
click at [521, 116] on div "Yes" at bounding box center [573, 116] width 150 height 7
click at [514, 131] on div "Yes" at bounding box center [573, 128] width 150 height 7
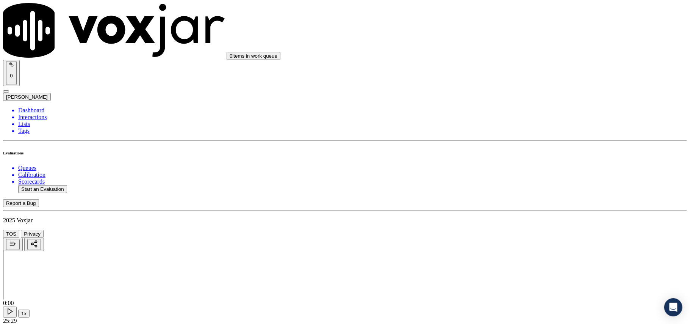
scroll to position [1853, 0]
drag, startPoint x: 519, startPoint y: 70, endPoint x: 519, endPoint y: 78, distance: 7.6
click at [521, 88] on div "Yes" at bounding box center [573, 86] width 150 height 7
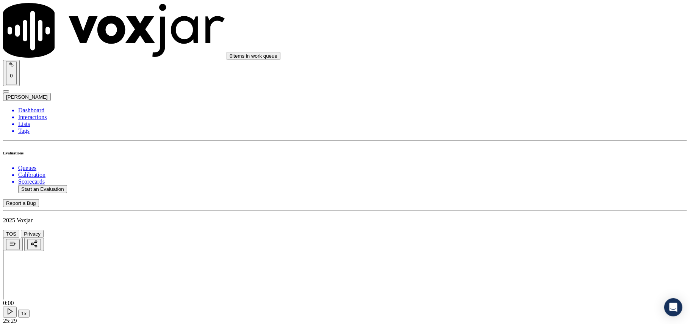
click at [524, 142] on div "Yes" at bounding box center [573, 138] width 150 height 7
click at [518, 236] on div "Yes" at bounding box center [573, 234] width 150 height 7
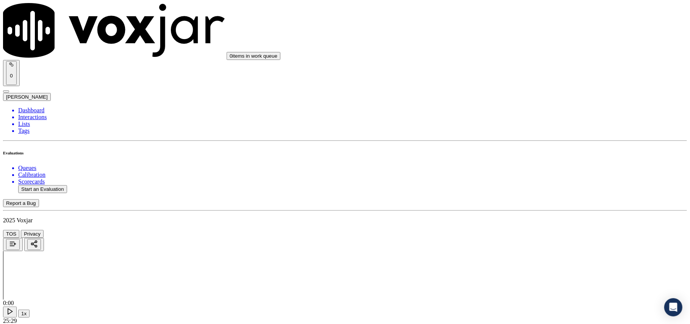
click at [63, 185] on button "Start an Evaluation" at bounding box center [42, 189] width 49 height 8
paste input "9783284848"
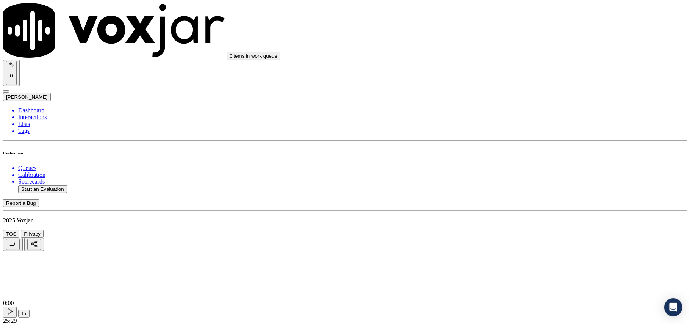
type input "9783284848"
type input "[DATE]T00:19"
type input "[PERSON_NAME]"
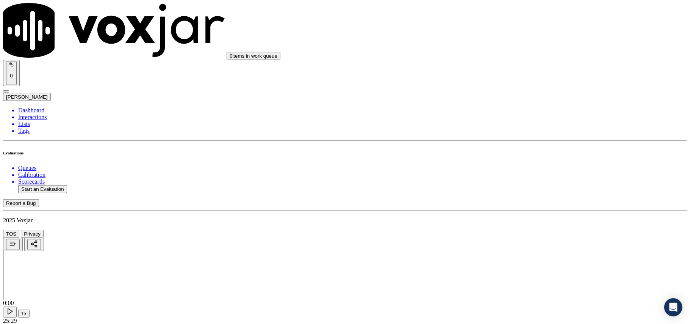
type input "V"
type input "9783284848"
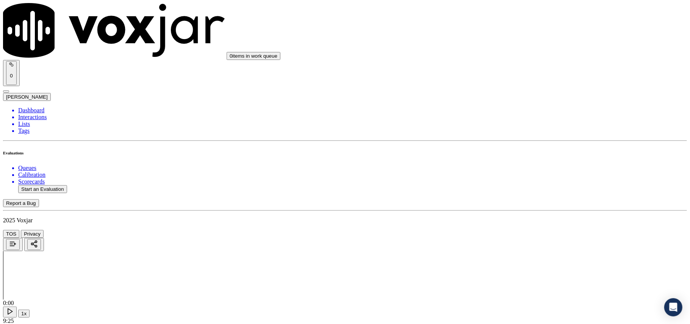
drag, startPoint x: 524, startPoint y: 130, endPoint x: 520, endPoint y: 141, distance: 12.2
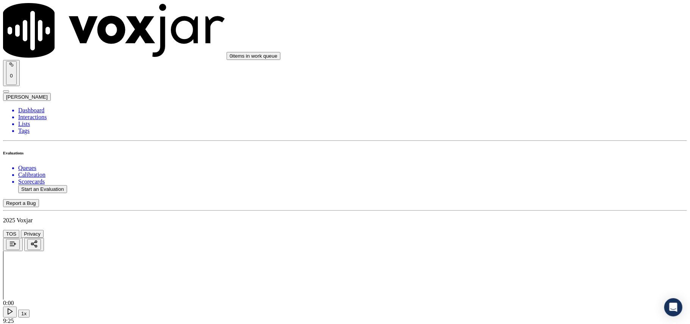
click at [518, 152] on div "Yes" at bounding box center [573, 153] width 150 height 7
click at [514, 161] on div "Yes No N/A" at bounding box center [573, 171] width 150 height 20
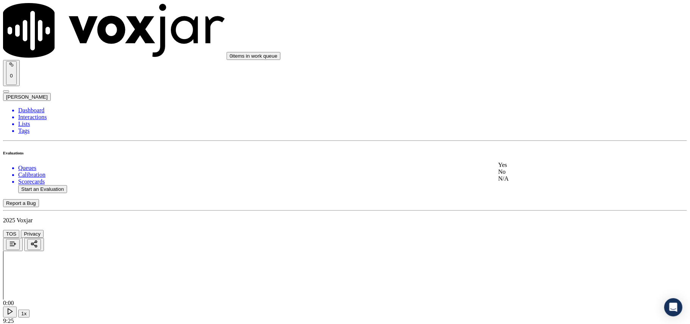
click at [513, 166] on div "Yes" at bounding box center [573, 164] width 150 height 7
click at [524, 169] on div "Yes" at bounding box center [573, 167] width 150 height 7
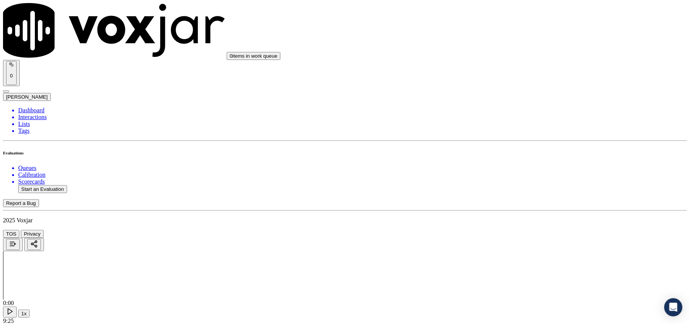
click at [515, 196] on div "N/A" at bounding box center [573, 192] width 150 height 7
drag, startPoint x: 519, startPoint y: 182, endPoint x: 515, endPoint y: 187, distance: 6.0
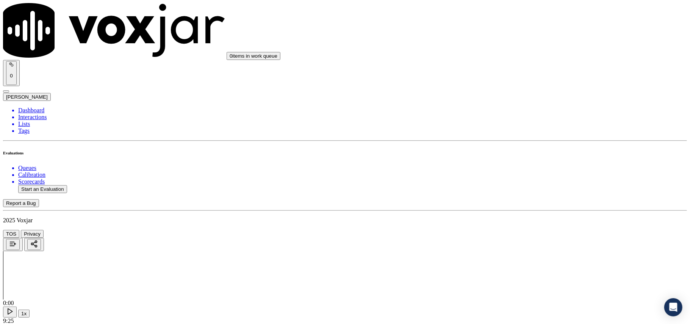
click at [512, 216] on div "N/A" at bounding box center [573, 213] width 150 height 7
click at [511, 210] on div "Yes" at bounding box center [573, 211] width 150 height 7
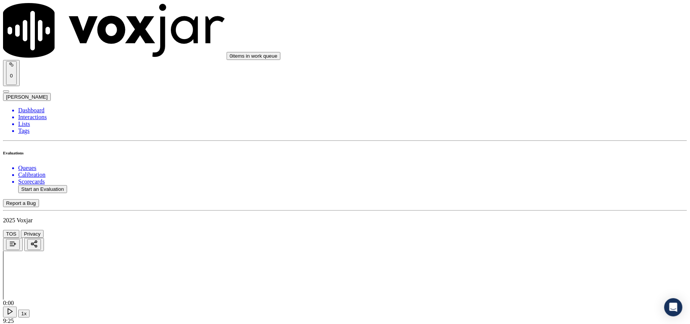
scroll to position [590, 0]
click at [519, 142] on div "Yes" at bounding box center [573, 138] width 150 height 7
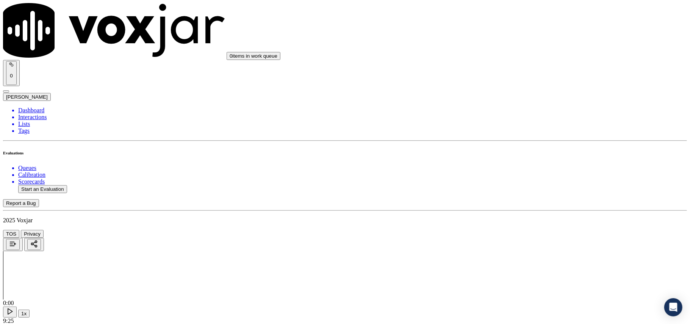
click at [523, 152] on div "Yes" at bounding box center [573, 150] width 150 height 7
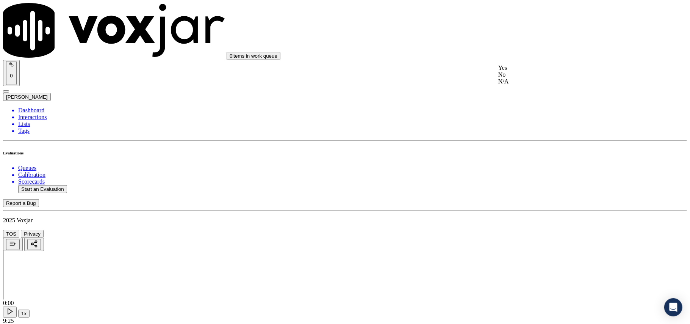
click at [529, 85] on div "N/A" at bounding box center [573, 81] width 150 height 7
click at [530, 91] on div "Yes" at bounding box center [573, 89] width 150 height 7
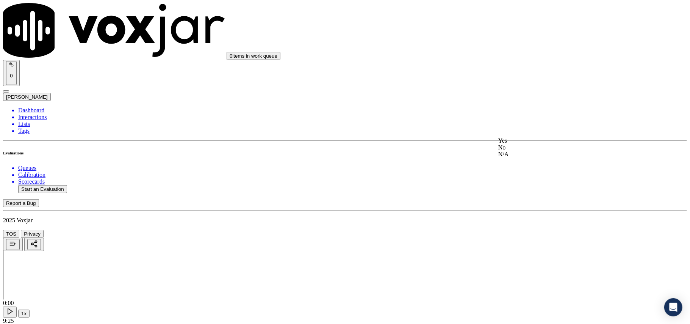
click at [530, 141] on div "Yes" at bounding box center [573, 140] width 150 height 7
click at [532, 172] on div "Yes" at bounding box center [573, 170] width 150 height 7
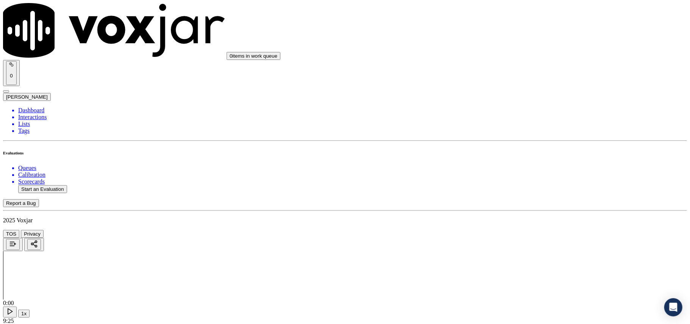
click at [525, 91] on div "Yes" at bounding box center [573, 88] width 150 height 7
click at [523, 94] on div "Yes" at bounding box center [573, 90] width 150 height 7
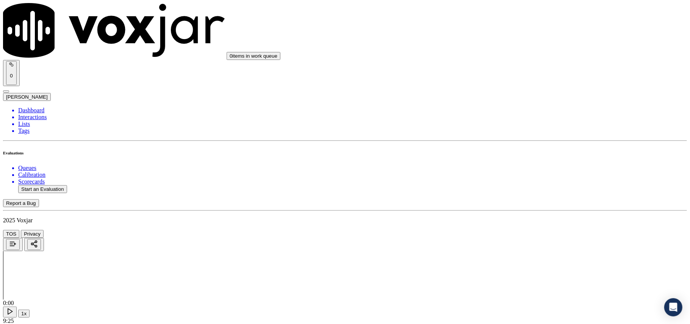
click at [519, 96] on div "Yes" at bounding box center [573, 93] width 150 height 7
click at [522, 106] on div "Yes" at bounding box center [573, 105] width 150 height 7
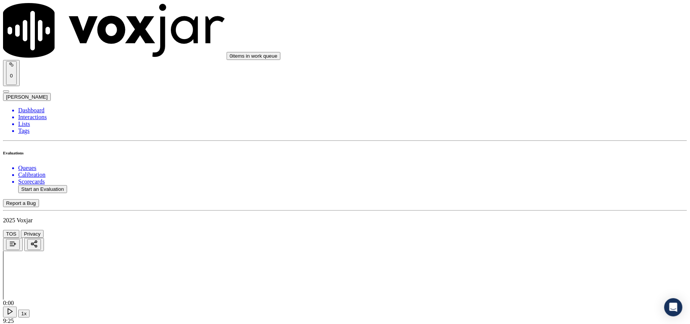
click at [526, 197] on div "Yes No N/A" at bounding box center [573, 207] width 150 height 20
click at [523, 204] on div "Yes" at bounding box center [573, 200] width 150 height 7
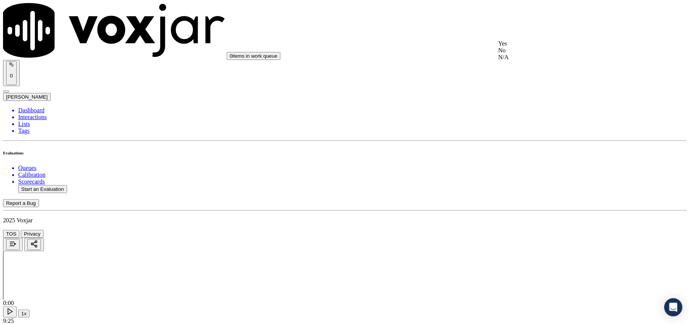
click at [521, 47] on div "Yes" at bounding box center [573, 43] width 150 height 7
click at [540, 174] on div "Yes" at bounding box center [573, 170] width 150 height 7
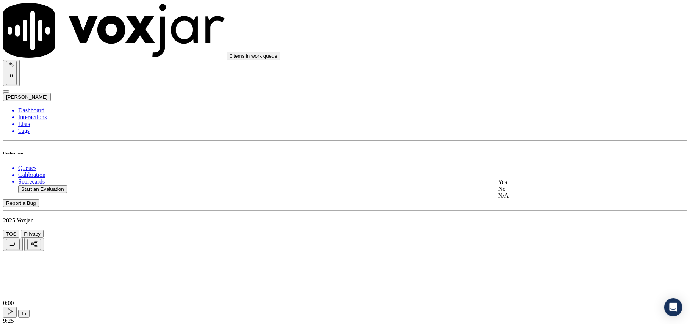
click at [518, 185] on div "Yes" at bounding box center [573, 181] width 150 height 7
click at [513, 236] on div "Yes" at bounding box center [573, 234] width 150 height 7
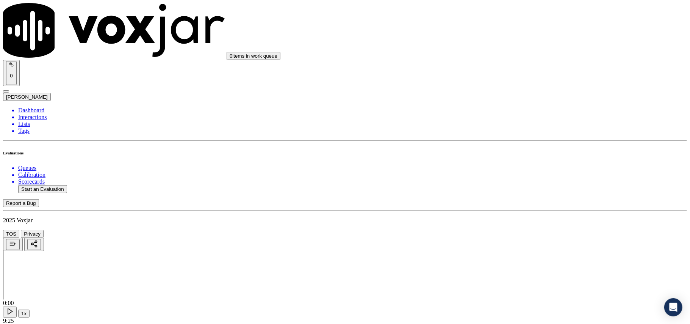
click at [53, 185] on button "Start an Evaluation" at bounding box center [42, 189] width 49 height 8
paste input "740264602"
type input "7402646023"
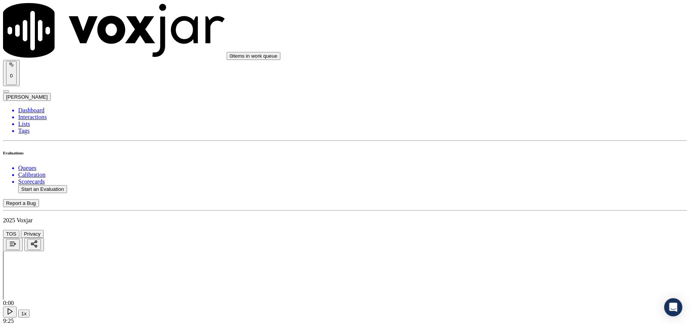
type input "[DATE]T00:20"
type input "[PERSON_NAME]"
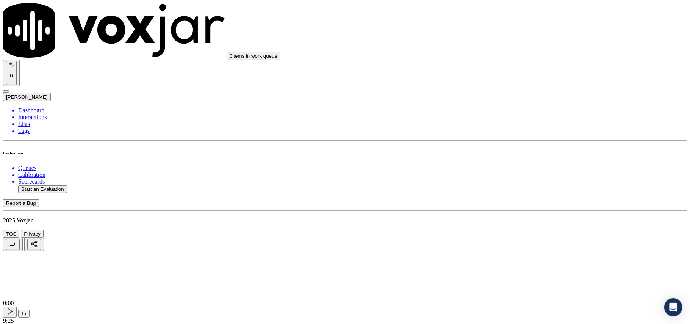
drag, startPoint x: 246, startPoint y: 192, endPoint x: 307, endPoint y: 183, distance: 60.8
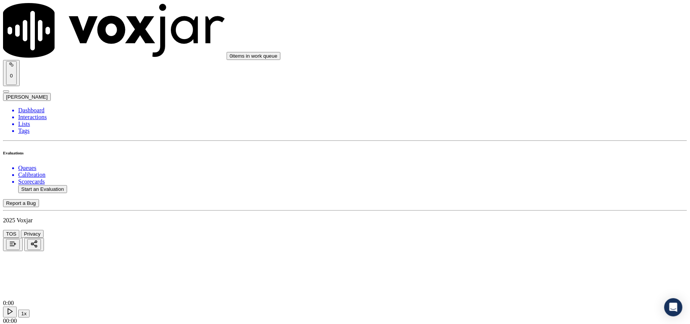
paste input "7402646023"
type input "7402646023"
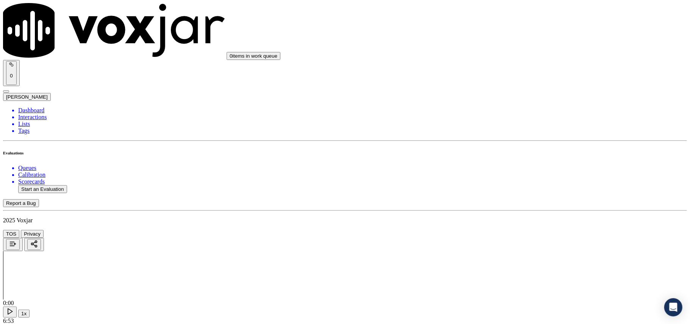
drag, startPoint x: 575, startPoint y: 208, endPoint x: 554, endPoint y: 196, distance: 24.6
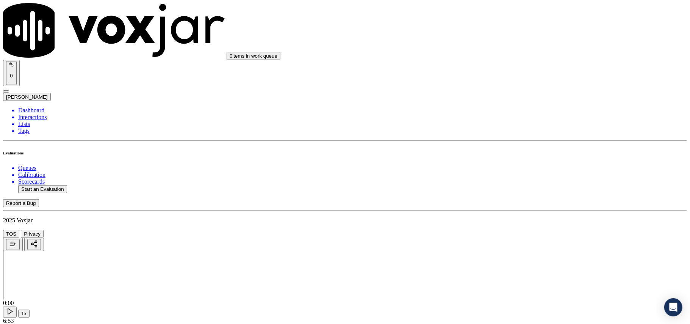
click at [515, 152] on div "Yes No N/A" at bounding box center [573, 160] width 150 height 20
click at [516, 152] on div "Yes" at bounding box center [573, 153] width 150 height 7
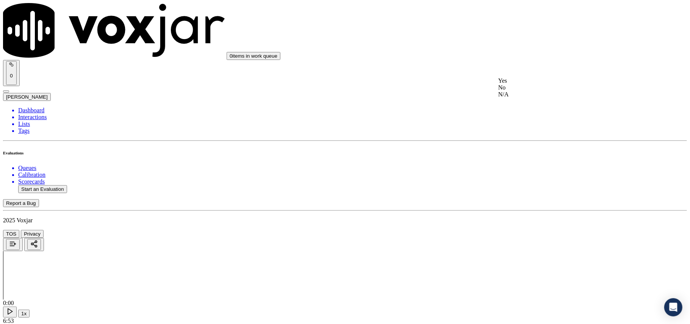
click at [517, 82] on div "Yes" at bounding box center [573, 80] width 150 height 7
click at [532, 171] on div "Yes" at bounding box center [573, 167] width 150 height 7
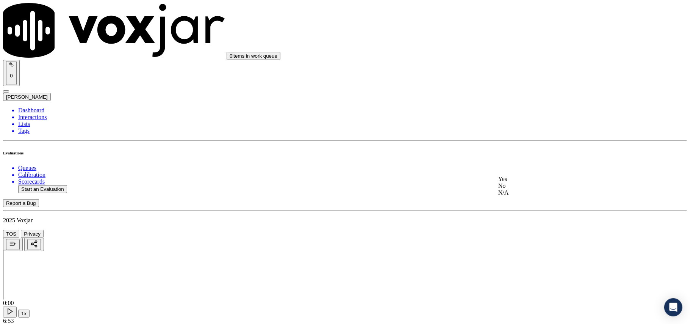
click at [523, 196] on div "N/A" at bounding box center [573, 192] width 150 height 7
click at [526, 133] on div "N/A" at bounding box center [573, 129] width 150 height 7
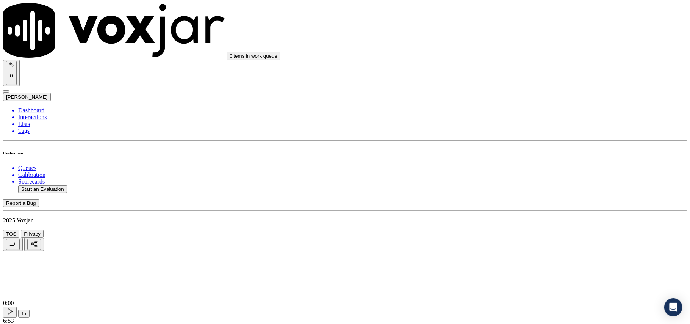
click at [515, 130] on div "Yes" at bounding box center [573, 127] width 150 height 7
click at [510, 58] on div "Yes" at bounding box center [573, 54] width 150 height 7
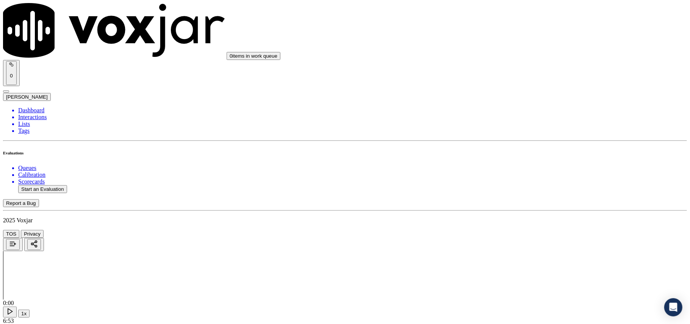
scroll to position [758, 0]
click at [520, 67] on div "Yes" at bounding box center [573, 65] width 150 height 7
drag, startPoint x: 519, startPoint y: 135, endPoint x: 518, endPoint y: 146, distance: 11.0
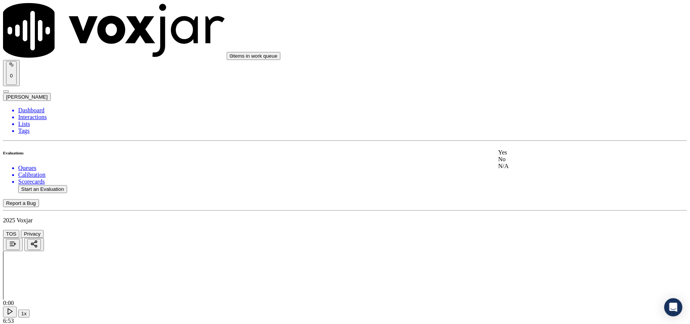
click at [517, 169] on div "N/A" at bounding box center [573, 166] width 150 height 7
click at [517, 175] on div "Yes" at bounding box center [573, 172] width 150 height 7
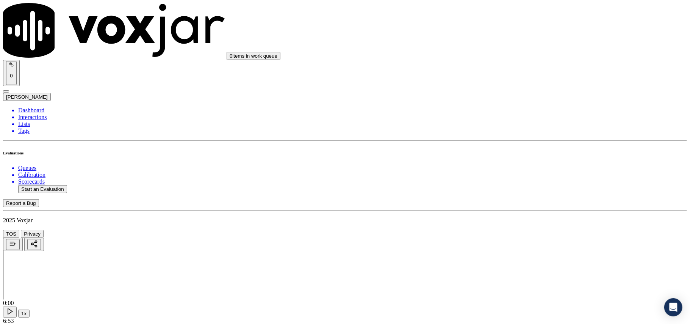
click at [513, 225] on div "Yes" at bounding box center [573, 224] width 150 height 7
click at [524, 174] on div "Yes" at bounding box center [573, 170] width 150 height 7
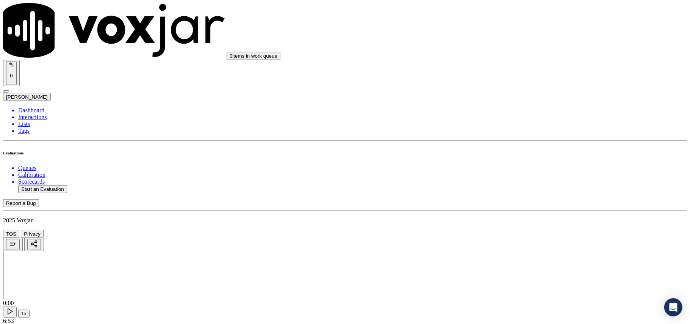
scroll to position [1178, 0]
click at [517, 176] on div "Yes" at bounding box center [573, 172] width 150 height 7
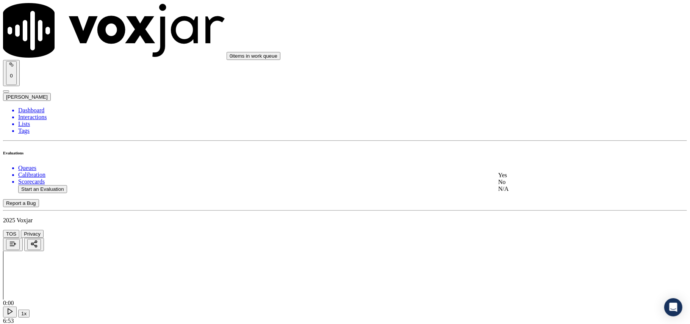
click at [525, 178] on div "Yes" at bounding box center [573, 175] width 150 height 7
click at [517, 180] on div "Yes" at bounding box center [573, 177] width 150 height 7
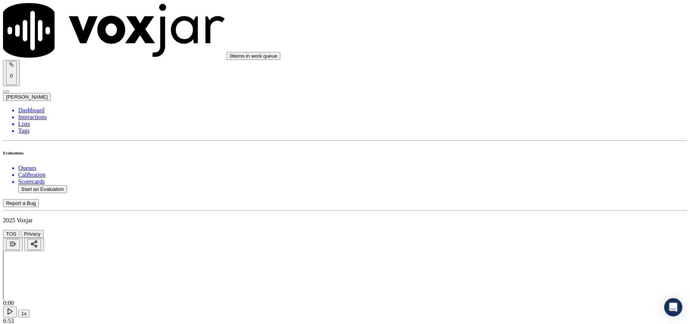
click at [526, 192] on div "Yes" at bounding box center [573, 189] width 150 height 7
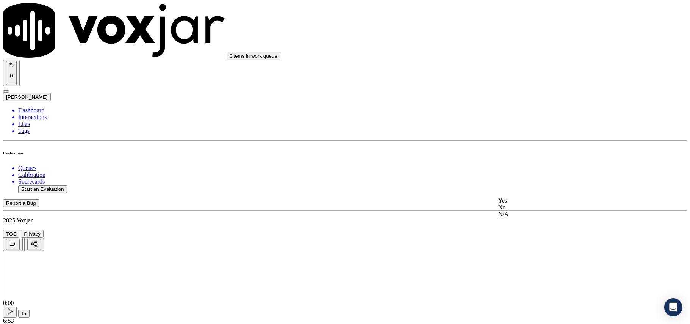
click at [522, 202] on div "Yes" at bounding box center [573, 200] width 150 height 7
click at [525, 128] on div "Yes" at bounding box center [573, 128] width 150 height 7
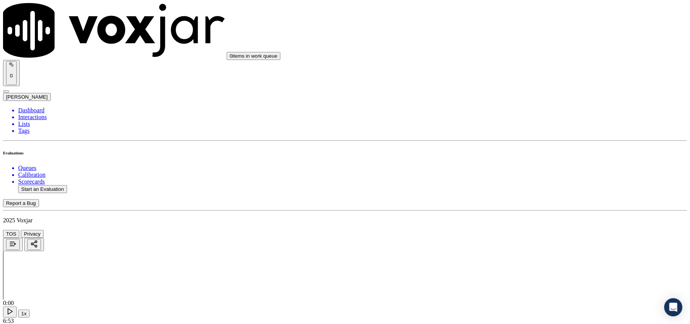
click at [524, 87] on div "Yes" at bounding box center [573, 86] width 150 height 7
click at [519, 141] on div "Yes" at bounding box center [573, 138] width 150 height 7
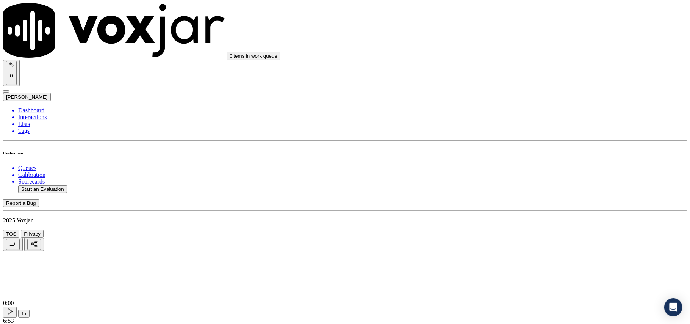
click at [509, 236] on div "Yes" at bounding box center [573, 234] width 150 height 7
click at [60, 185] on button "Start an Evaluation" at bounding box center [42, 189] width 49 height 8
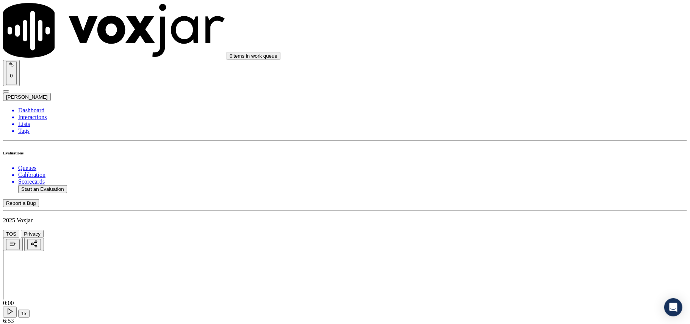
paste input "6148972511"
type input "6148972511"
type input "[DATE]T00:22"
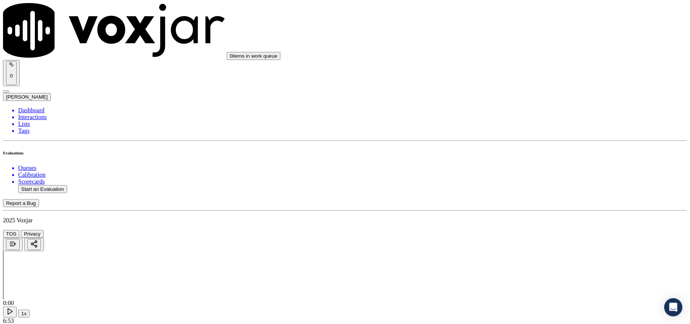
type input "[PERSON_NAME]"
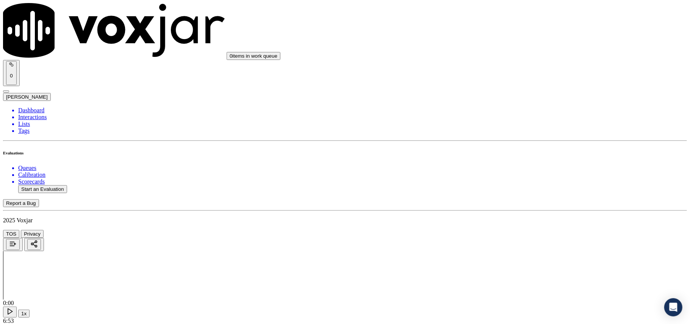
scroll to position [66, 0]
drag, startPoint x: 274, startPoint y: 256, endPoint x: 326, endPoint y: 286, distance: 60.1
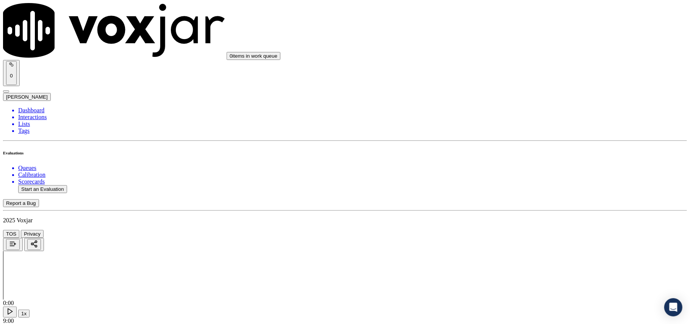
paste input "6148972511"
type input "6148972511"
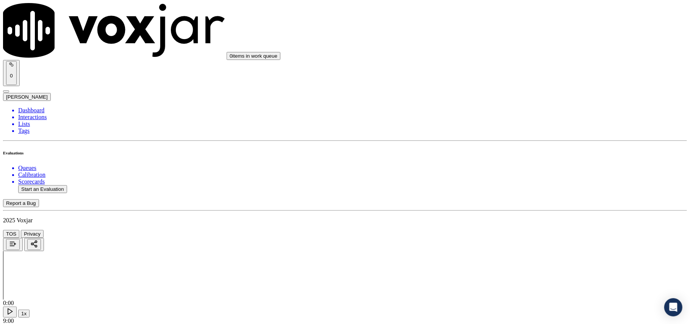
scroll to position [58, 0]
click at [522, 142] on div "Yes" at bounding box center [573, 138] width 150 height 7
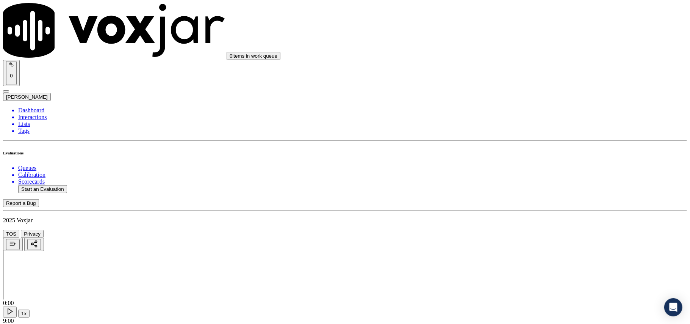
click at [522, 141] on div "Yes" at bounding box center [573, 140] width 150 height 7
drag, startPoint x: 529, startPoint y: 136, endPoint x: 525, endPoint y: 146, distance: 10.7
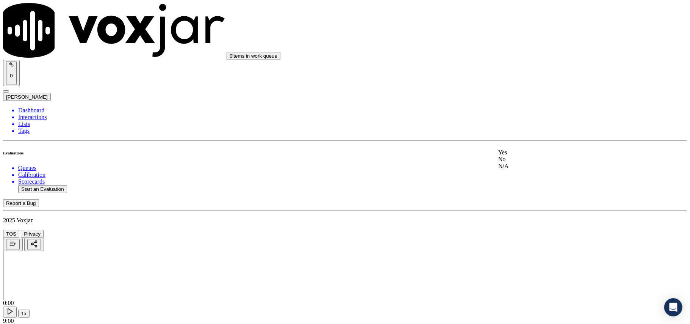
click at [523, 155] on div "Yes" at bounding box center [573, 152] width 150 height 7
click at [531, 181] on div "N/A" at bounding box center [573, 177] width 150 height 7
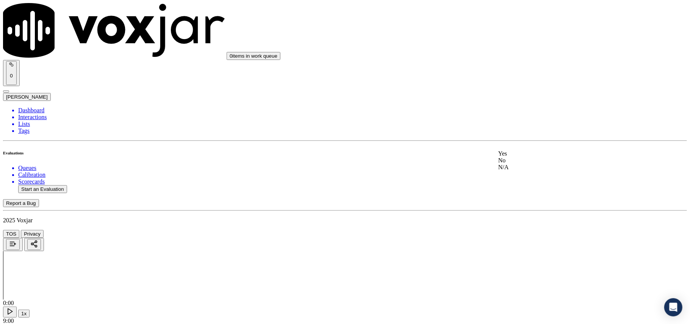
click at [518, 155] on div "Yes" at bounding box center [573, 153] width 150 height 7
click at [524, 166] on div "Yes" at bounding box center [573, 164] width 150 height 7
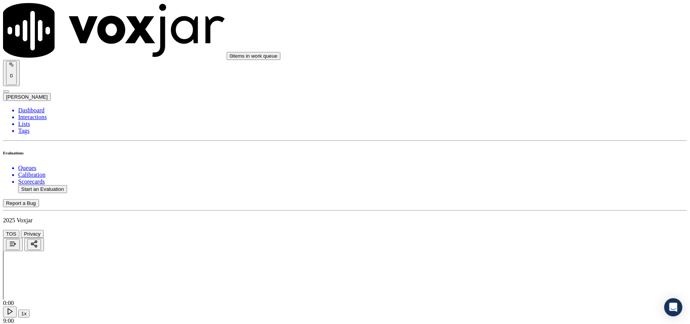
click at [515, 169] on div "Yes" at bounding box center [573, 167] width 150 height 7
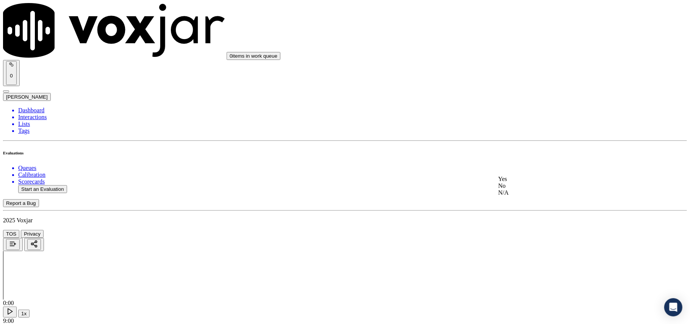
click at [521, 196] on div "N/A" at bounding box center [573, 192] width 150 height 7
click at [516, 216] on div "N/A" at bounding box center [573, 213] width 150 height 7
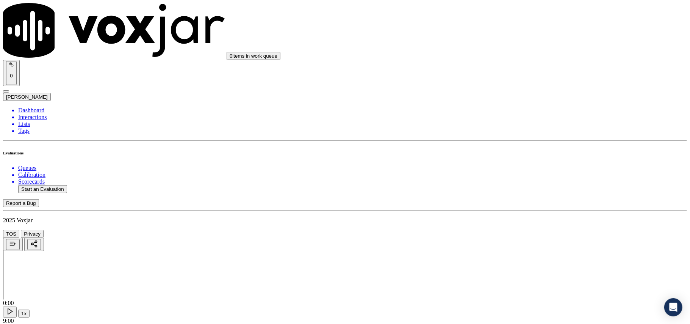
click at [516, 124] on div "Yes No N/A" at bounding box center [573, 134] width 150 height 20
click at [517, 130] on div "Yes" at bounding box center [573, 127] width 150 height 7
click at [518, 141] on div "Yes" at bounding box center [573, 138] width 150 height 7
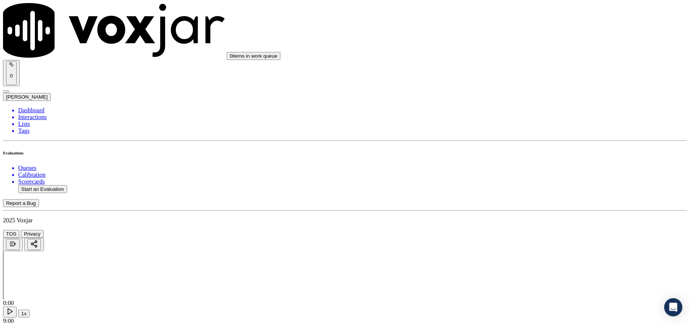
scroll to position [673, 0]
click at [524, 152] on div "Yes" at bounding box center [573, 150] width 150 height 7
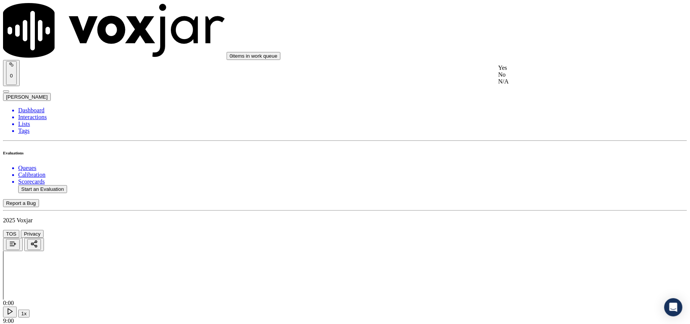
click at [537, 85] on div "N/A" at bounding box center [573, 81] width 150 height 7
click at [521, 175] on div "Yes" at bounding box center [573, 172] width 150 height 7
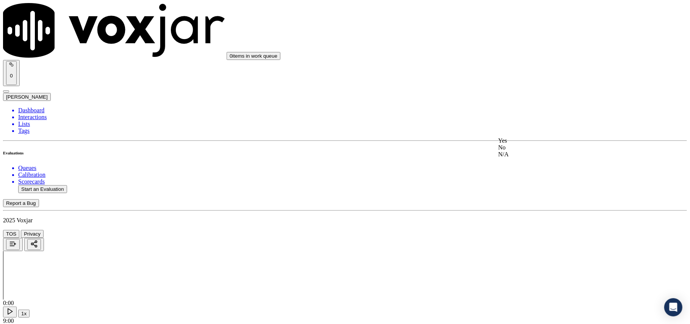
click at [523, 140] on div "Yes" at bounding box center [573, 140] width 150 height 7
click at [520, 172] on div "Yes" at bounding box center [573, 170] width 150 height 7
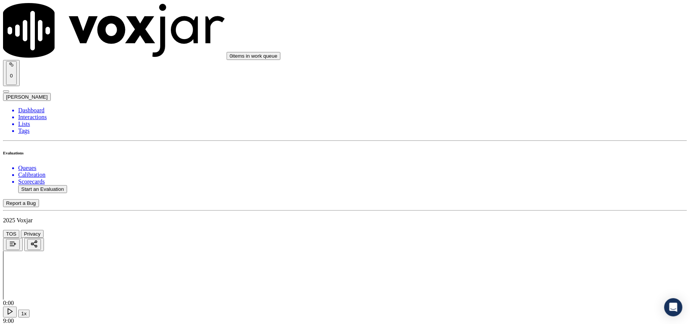
click at [532, 176] on div "Yes" at bounding box center [573, 172] width 150 height 7
click at [520, 94] on div "Yes" at bounding box center [573, 90] width 150 height 7
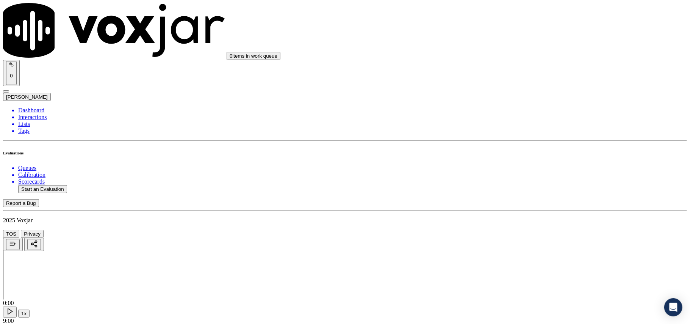
click at [527, 181] on div "Yes" at bounding box center [573, 177] width 150 height 7
click at [519, 192] on div "Yes" at bounding box center [573, 189] width 150 height 7
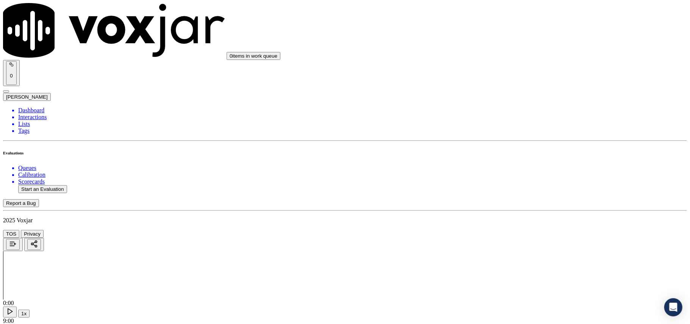
scroll to position [1516, 0]
click at [524, 203] on div "Yes" at bounding box center [573, 200] width 150 height 7
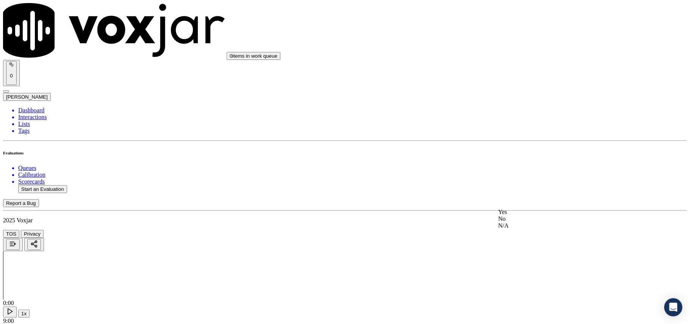
click at [523, 211] on div "Yes" at bounding box center [573, 211] width 150 height 7
click at [515, 258] on div "Yes" at bounding box center [573, 255] width 150 height 7
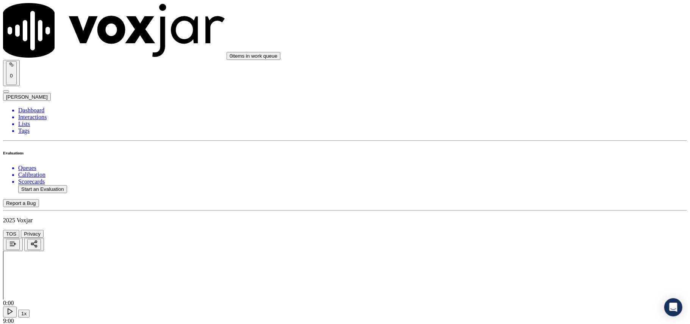
click at [527, 183] on div "Yes" at bounding box center [573, 181] width 150 height 7
click at [524, 234] on div "Yes" at bounding box center [573, 234] width 150 height 7
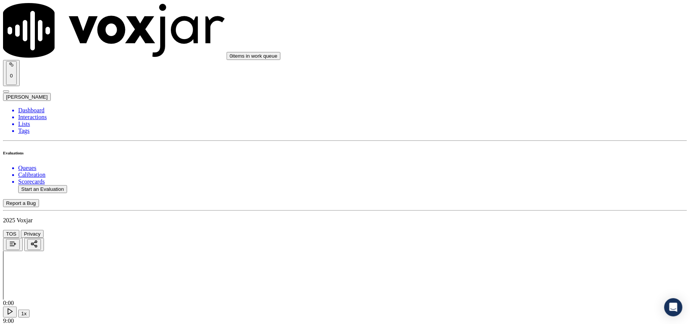
click at [35, 185] on button "Start an Evaluation" at bounding box center [42, 189] width 49 height 8
paste input "3802096701"
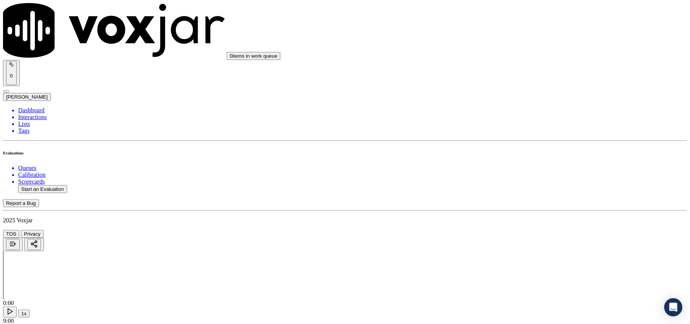
type input "3802096701"
type input "[DATE]T00:24"
type input "ISIS"
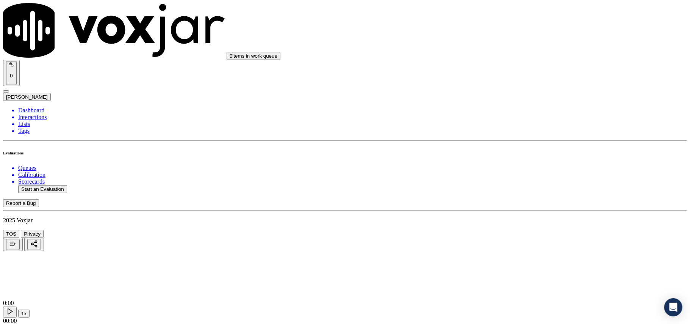
scroll to position [68, 0]
type input "3802096701"
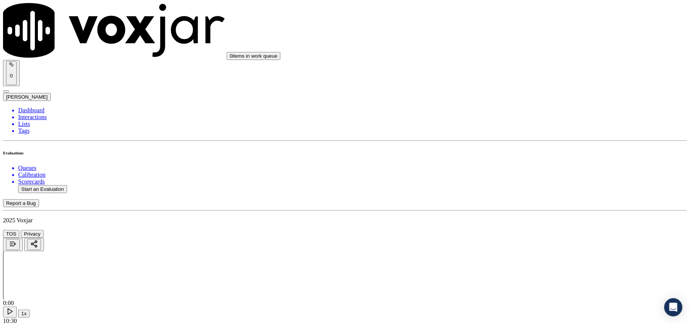
drag, startPoint x: 583, startPoint y: 178, endPoint x: 539, endPoint y: 192, distance: 46.1
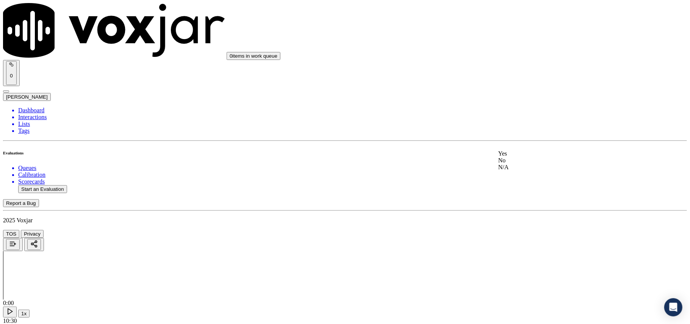
click at [525, 153] on div "Yes" at bounding box center [573, 153] width 150 height 7
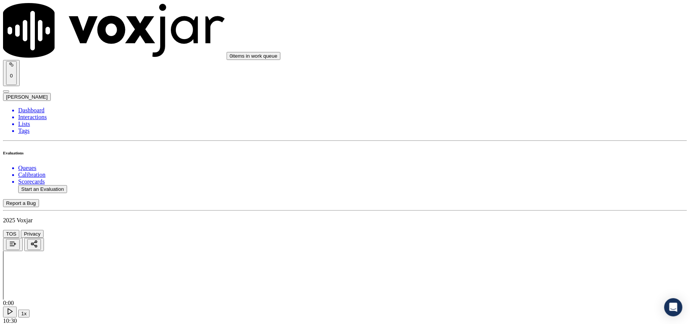
click at [520, 168] on div "Yes" at bounding box center [573, 164] width 150 height 7
click at [521, 171] on div "Yes" at bounding box center [573, 167] width 150 height 7
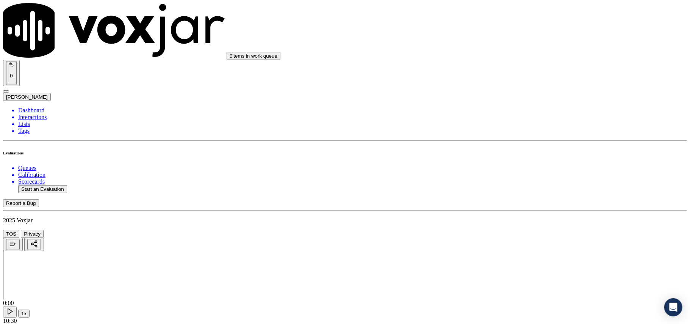
scroll to position [252, 0]
click at [523, 196] on div "N/A" at bounding box center [573, 192] width 150 height 7
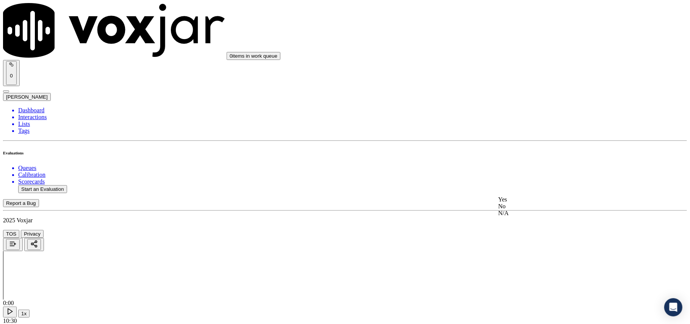
click at [520, 216] on div "N/A" at bounding box center [573, 213] width 150 height 7
click at [523, 208] on div "Yes No N/A" at bounding box center [573, 218] width 150 height 20
click at [525, 213] on div "Yes" at bounding box center [573, 211] width 150 height 7
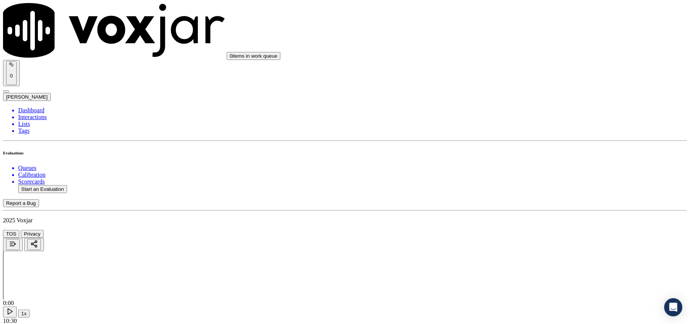
scroll to position [590, 0]
click at [514, 142] on div "Yes" at bounding box center [573, 138] width 150 height 7
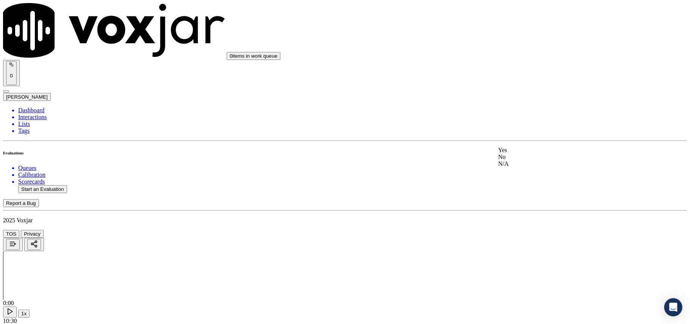
click at [516, 153] on div "Yes" at bounding box center [573, 150] width 150 height 7
click at [522, 169] on div "N/A" at bounding box center [573, 166] width 150 height 7
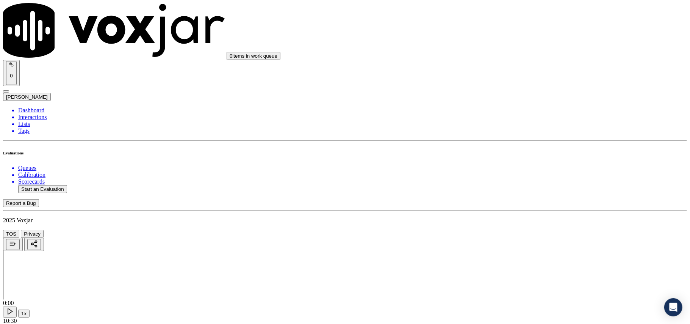
click at [515, 176] on div "Yes" at bounding box center [573, 172] width 150 height 7
click at [527, 226] on div "Yes" at bounding box center [573, 224] width 150 height 7
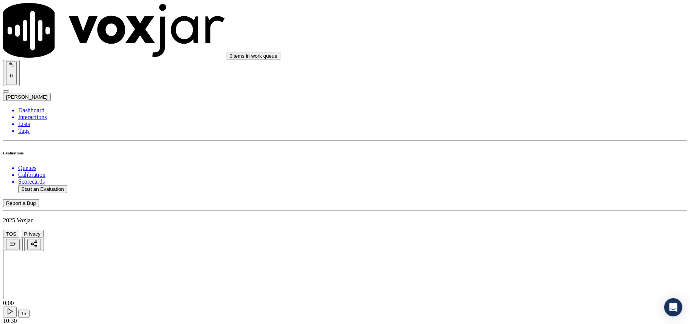
scroll to position [1095, 0]
click at [517, 172] on div "Yes" at bounding box center [573, 170] width 150 height 7
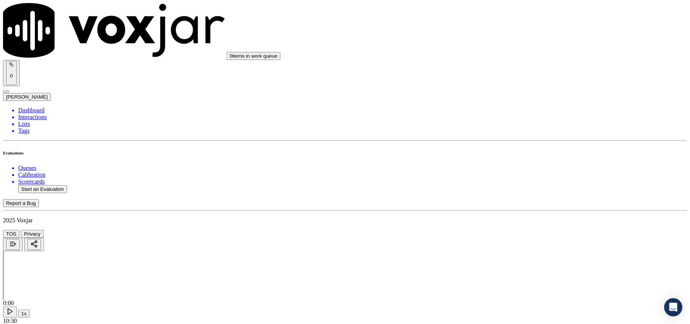
click at [522, 174] on div "Yes" at bounding box center [573, 172] width 150 height 7
click at [517, 176] on div "Yes" at bounding box center [573, 175] width 150 height 7
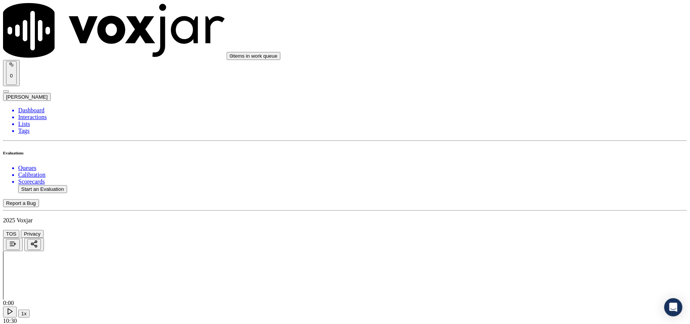
click at [521, 178] on div "Yes" at bounding box center [573, 177] width 150 height 7
click at [526, 191] on div "Yes" at bounding box center [573, 189] width 150 height 7
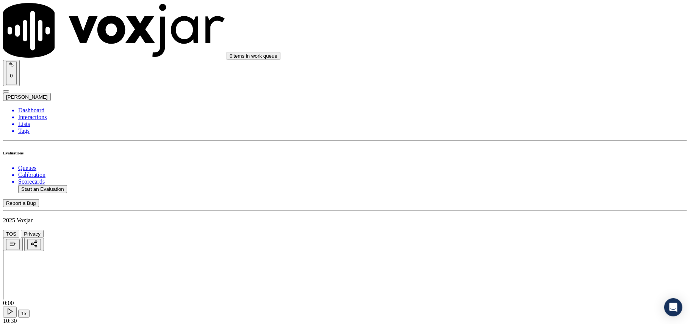
scroll to position [1600, 0]
click at [521, 120] on div "Yes" at bounding box center [573, 116] width 150 height 7
drag, startPoint x: 540, startPoint y: 185, endPoint x: 529, endPoint y: 201, distance: 19.0
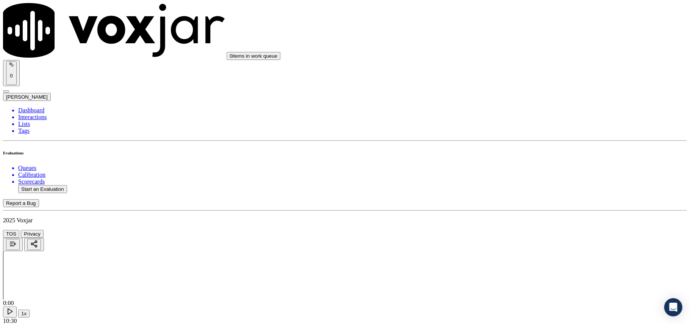
click at [521, 214] on div "Yes" at bounding box center [573, 211] width 150 height 7
click at [518, 258] on div "Yes" at bounding box center [573, 255] width 150 height 7
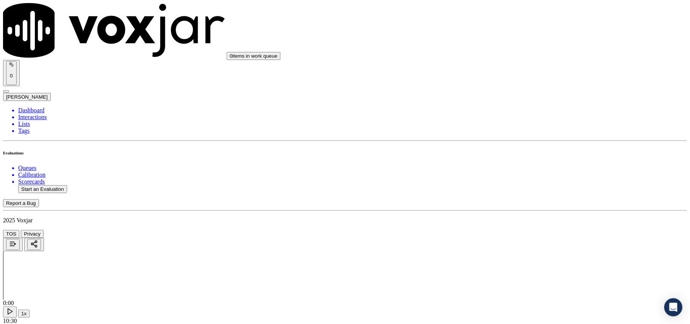
scroll to position [1853, 0]
click at [528, 185] on div "Yes" at bounding box center [573, 181] width 150 height 7
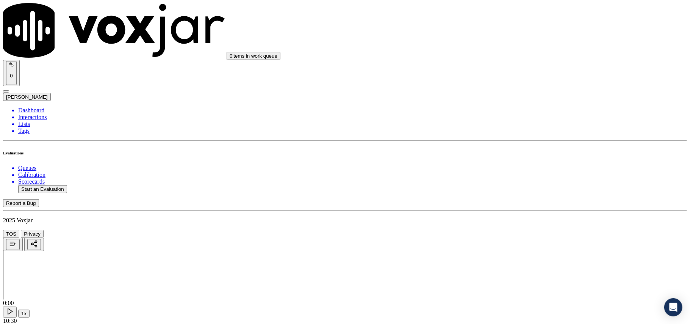
click at [519, 238] on div "Yes" at bounding box center [573, 234] width 150 height 7
click at [55, 185] on button "Start an Evaluation" at bounding box center [42, 189] width 49 height 8
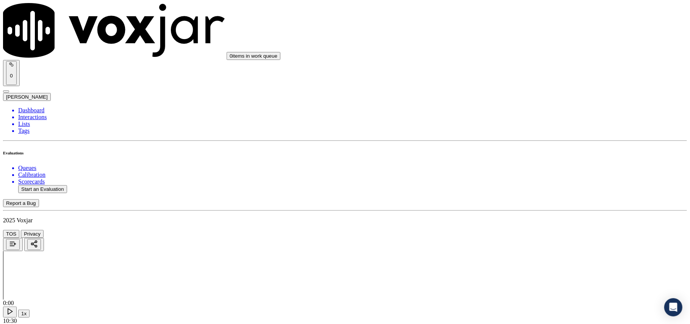
paste input "6144968606"
type input "6144968606"
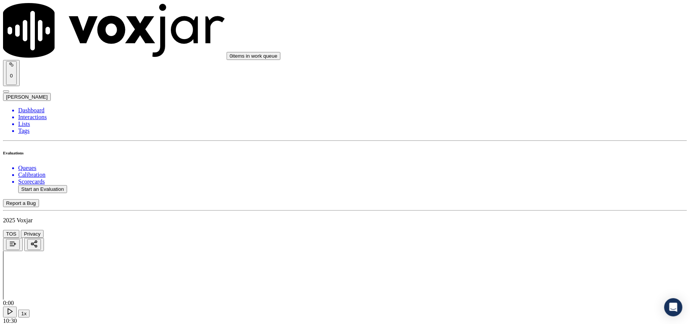
type input "[DATE]T00:25"
type input "[PERSON_NAME]"
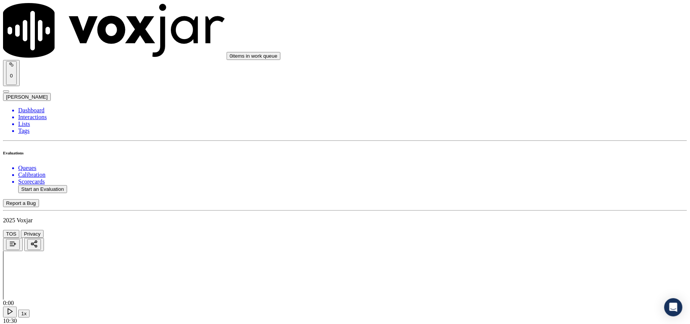
scroll to position [66, 0]
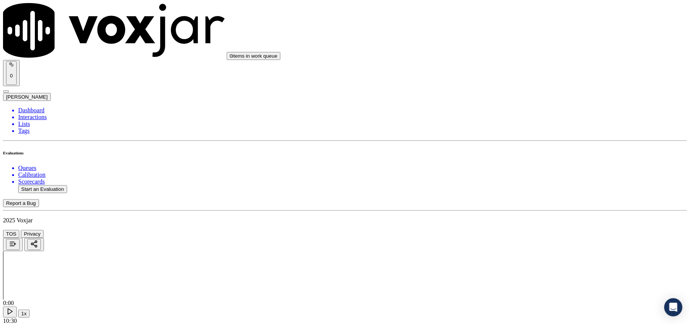
paste input "6144968606"
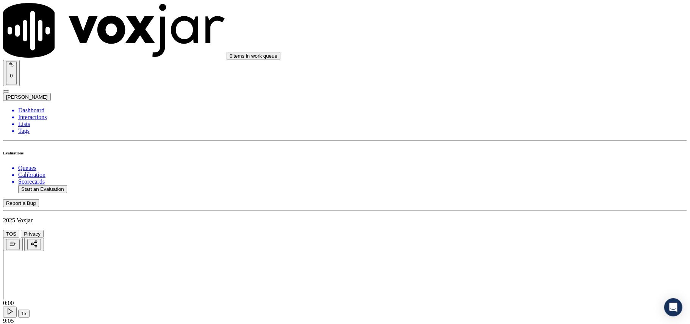
type input "6144968606"
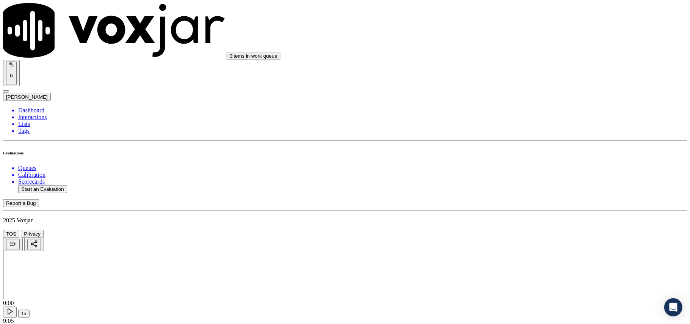
drag, startPoint x: 525, startPoint y: 132, endPoint x: 523, endPoint y: 150, distance: 18.3
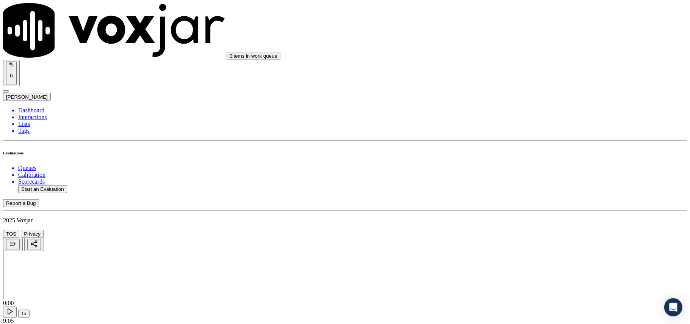
click at [525, 155] on div "Yes" at bounding box center [573, 153] width 150 height 7
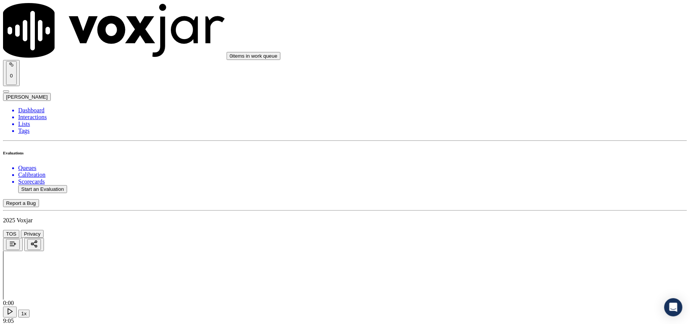
scroll to position [84, 0]
click at [523, 165] on div "Yes" at bounding box center [573, 164] width 150 height 7
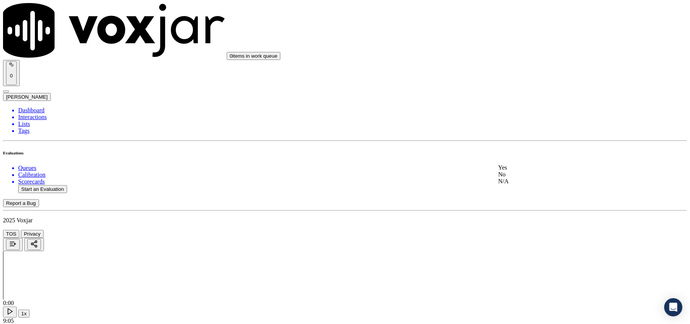
click at [523, 169] on div "Yes" at bounding box center [573, 167] width 150 height 7
click at [518, 196] on div "N/A" at bounding box center [573, 192] width 150 height 7
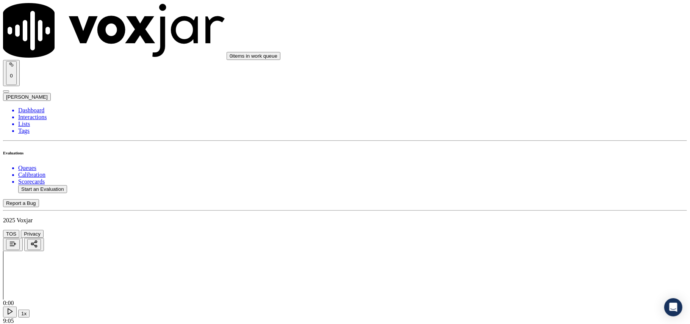
click at [528, 216] on div "N/A" at bounding box center [573, 213] width 150 height 7
drag, startPoint x: 517, startPoint y: 103, endPoint x: 518, endPoint y: 111, distance: 8.4
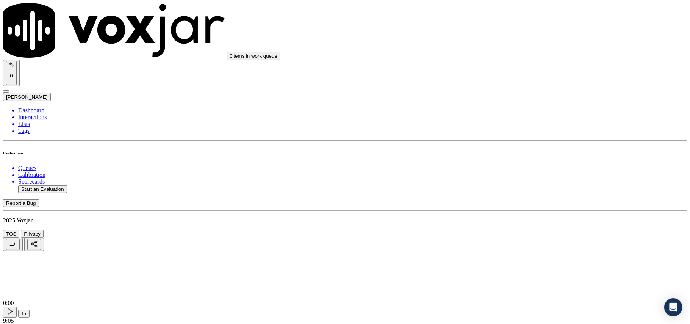
click at [527, 130] on div "Yes" at bounding box center [573, 127] width 150 height 7
click at [526, 142] on div "Yes" at bounding box center [573, 138] width 150 height 7
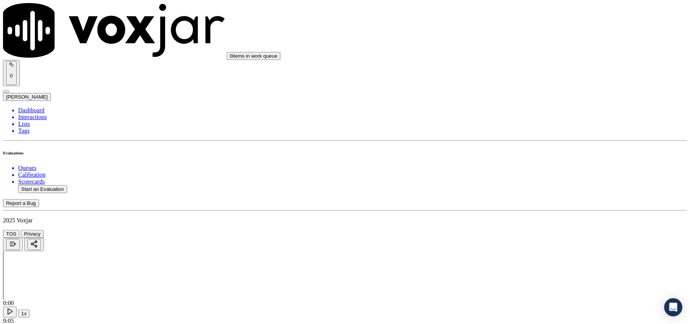
scroll to position [673, 0]
click at [520, 150] on div "Yes" at bounding box center [573, 150] width 150 height 7
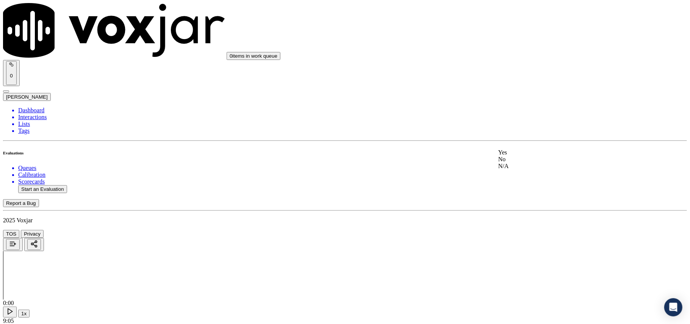
drag, startPoint x: 523, startPoint y: 185, endPoint x: 521, endPoint y: 178, distance: 7.8
click at [523, 169] on div "N/A" at bounding box center [573, 166] width 150 height 7
click at [520, 176] on div "Yes" at bounding box center [573, 172] width 150 height 7
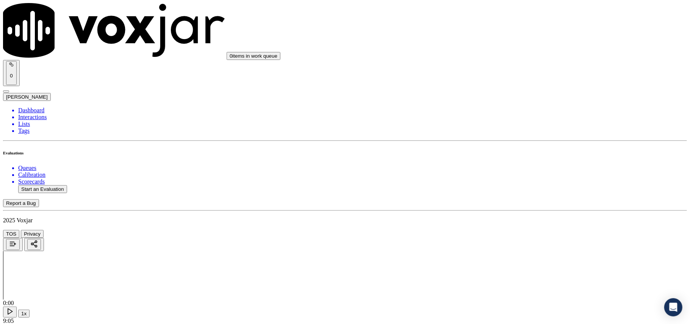
scroll to position [1010, 0]
click at [519, 143] on div "Yes" at bounding box center [573, 140] width 150 height 7
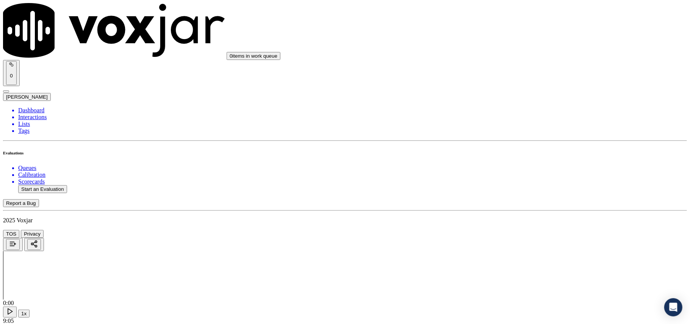
click at [521, 84] on div "Yes" at bounding box center [573, 86] width 150 height 7
click at [515, 90] on div "Yes" at bounding box center [573, 88] width 150 height 7
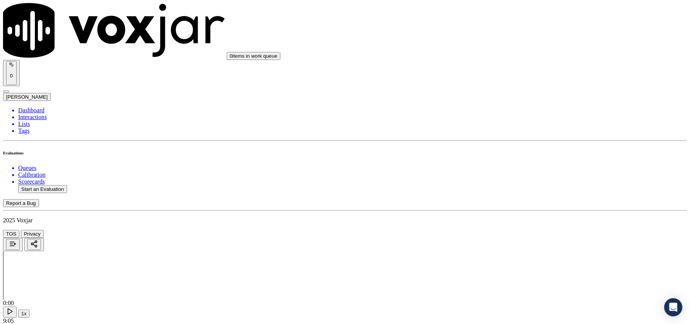
scroll to position [1347, 0]
click at [518, 91] on div "Yes" at bounding box center [573, 90] width 150 height 7
drag, startPoint x: 515, startPoint y: 77, endPoint x: 513, endPoint y: 87, distance: 10.7
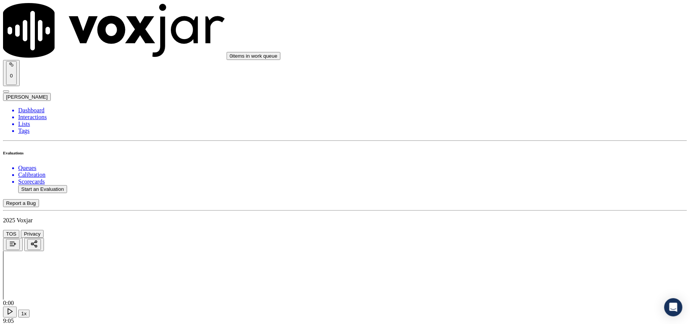
click at [513, 97] on div "Yes" at bounding box center [573, 93] width 150 height 7
click at [520, 107] on div "Yes" at bounding box center [573, 105] width 150 height 7
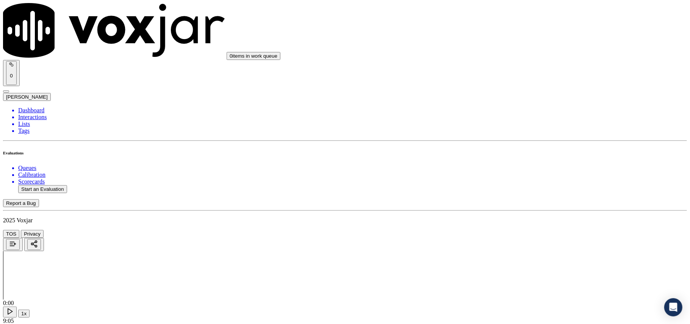
scroll to position [1600, 0]
drag, startPoint x: 525, startPoint y: 91, endPoint x: 525, endPoint y: 96, distance: 4.6
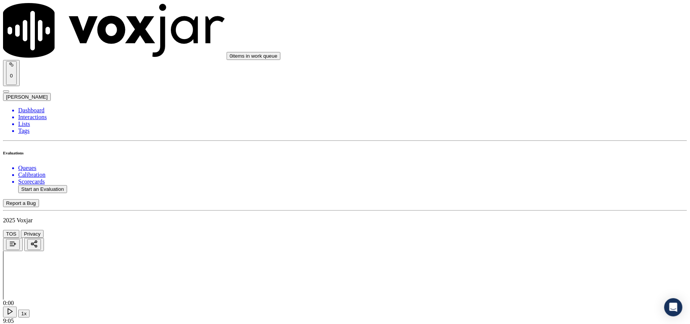
click at [520, 120] on div "Yes" at bounding box center [573, 116] width 150 height 7
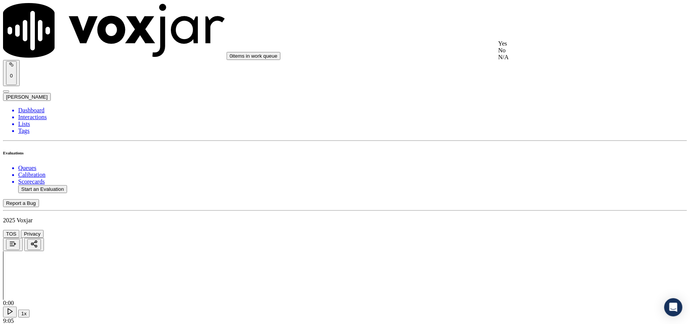
click at [524, 43] on div "Yes" at bounding box center [573, 43] width 150 height 7
click at [526, 84] on div "Yes" at bounding box center [573, 86] width 150 height 7
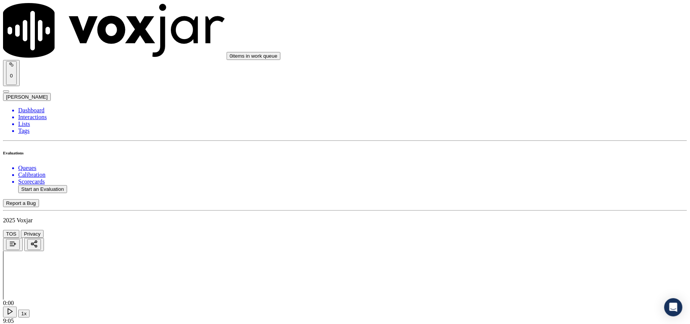
drag, startPoint x: 508, startPoint y: 143, endPoint x: 511, endPoint y: 140, distance: 4.3
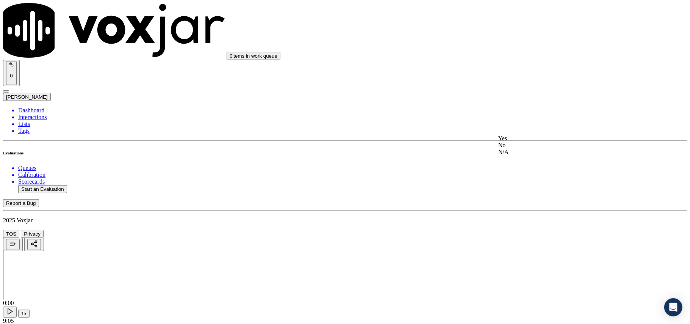
click at [498, 141] on span at bounding box center [498, 138] width 0 height 6
click at [515, 238] on div "Yes" at bounding box center [573, 234] width 150 height 7
click at [51, 185] on button "Start an Evaluation" at bounding box center [42, 189] width 49 height 8
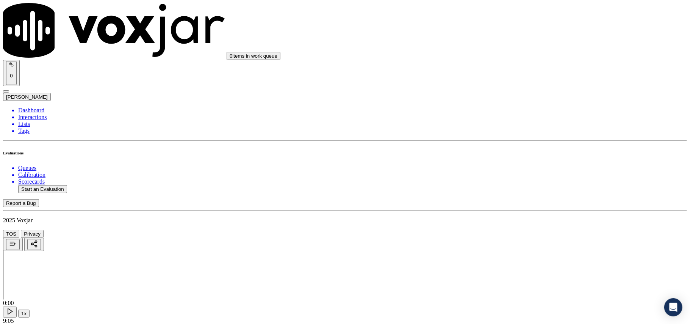
paste input "937409379"
type input "9374093793"
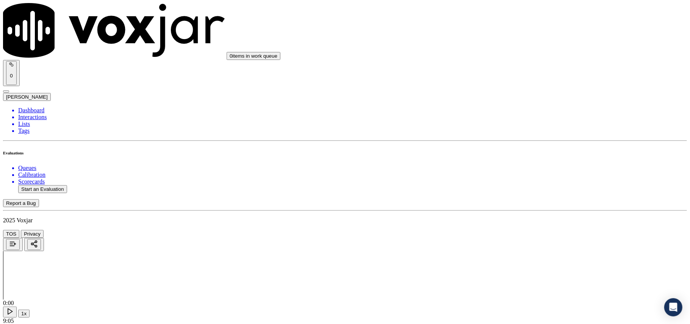
type input "[DATE]T00:26"
type input "LILI"
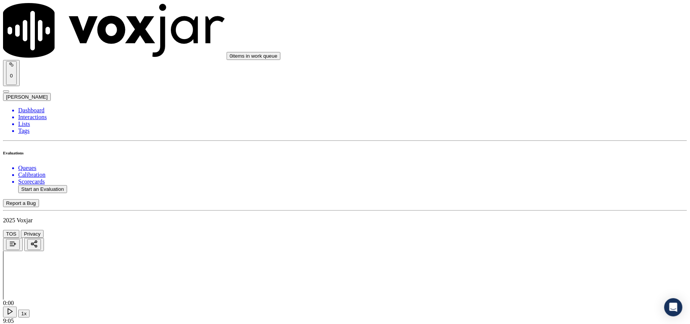
scroll to position [66, 0]
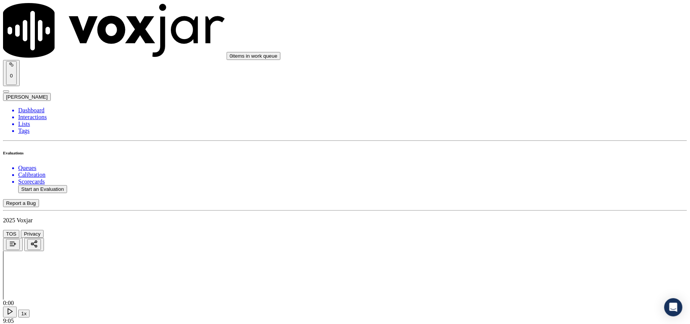
click at [61, 185] on button "Start an Evaluation" at bounding box center [42, 189] width 49 height 8
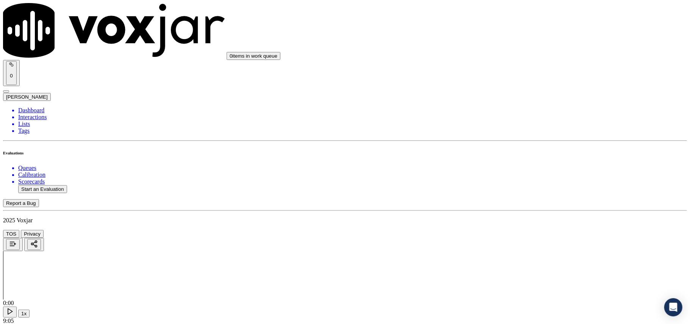
paste input "937409379"
type input "9374093793"
type input "[DATE]T00:27"
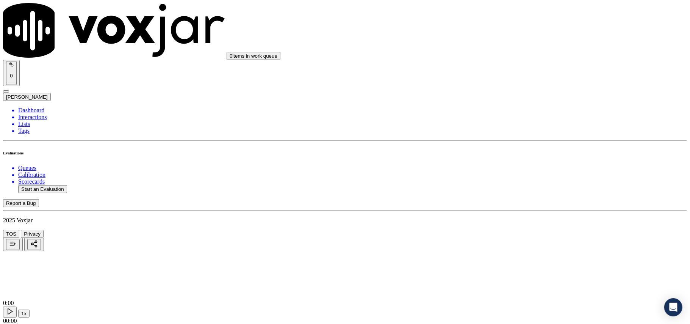
type input "9374093793"
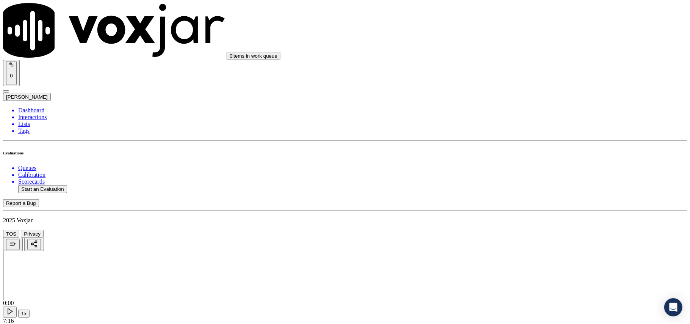
scroll to position [58, 0]
click at [511, 153] on div "Yes" at bounding box center [573, 153] width 150 height 7
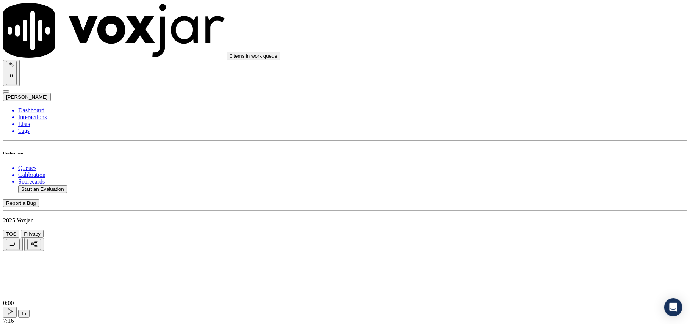
click at [523, 168] on div "Yes" at bounding box center [573, 164] width 150 height 7
click at [527, 171] on div "Yes" at bounding box center [573, 167] width 150 height 7
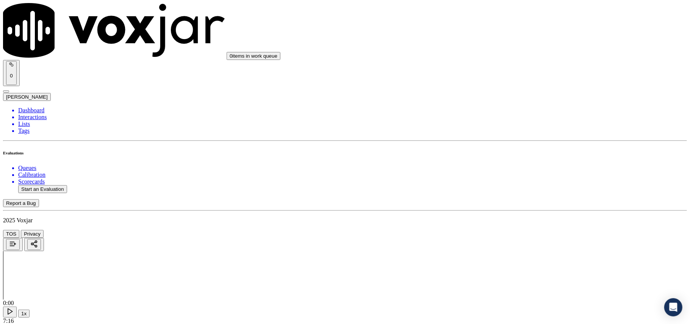
scroll to position [252, 0]
click at [528, 196] on div "N/A" at bounding box center [573, 192] width 150 height 7
drag, startPoint x: 518, startPoint y: 98, endPoint x: 517, endPoint y: 106, distance: 8.4
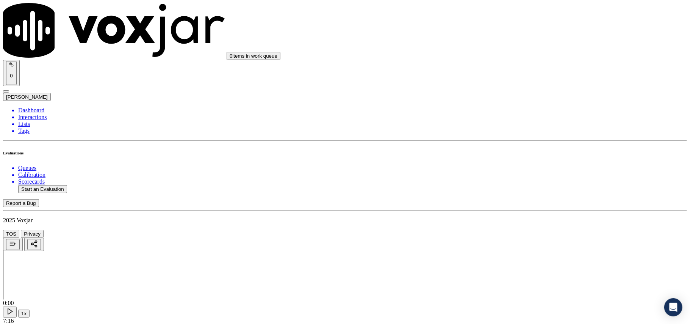
click at [535, 133] on div "N/A" at bounding box center [573, 129] width 150 height 7
click at [531, 211] on div "Yes" at bounding box center [573, 211] width 150 height 7
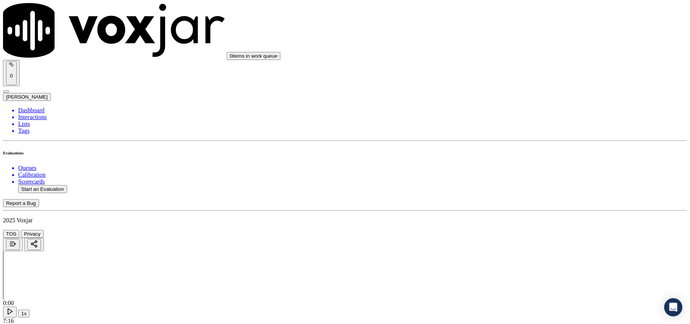
click at [513, 226] on div "Yes" at bounding box center [573, 222] width 150 height 7
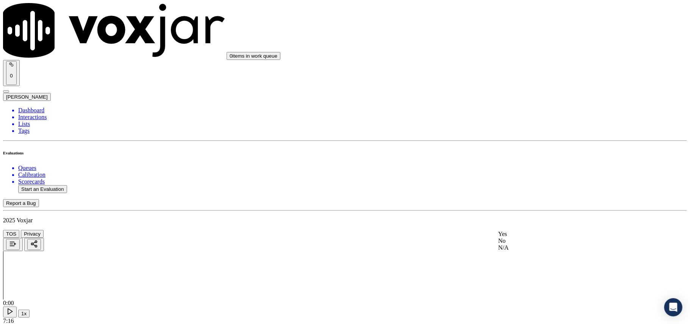
click at [514, 237] on div "Yes" at bounding box center [573, 233] width 150 height 7
click at [528, 169] on div "N/A" at bounding box center [573, 166] width 150 height 7
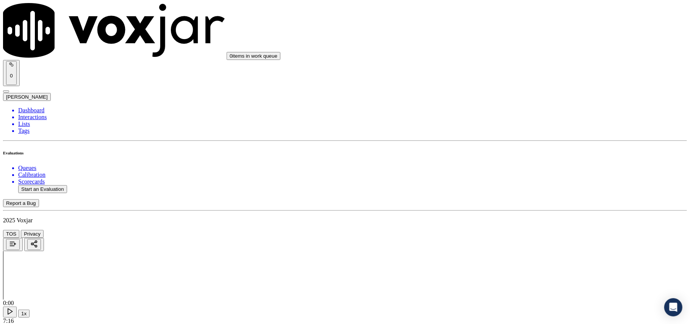
click at [522, 176] on div "Yes" at bounding box center [573, 172] width 150 height 7
click at [520, 138] on div "Yes No N/A" at bounding box center [573, 147] width 150 height 20
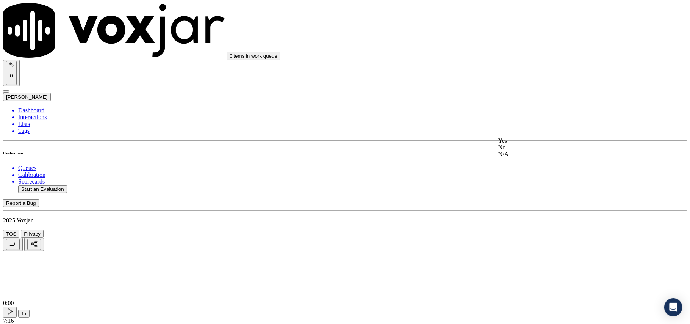
click at [522, 143] on div "Yes" at bounding box center [573, 140] width 150 height 7
click at [517, 89] on div "Yes" at bounding box center [573, 86] width 150 height 7
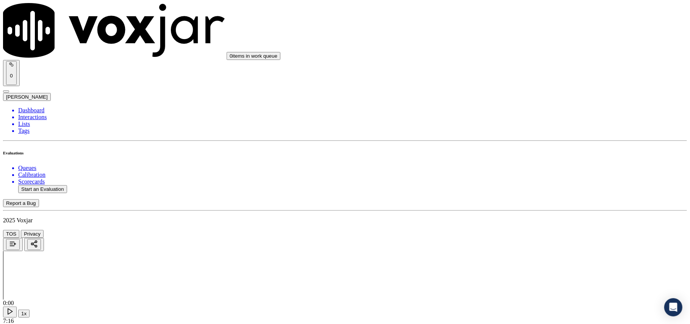
click at [526, 88] on div "Yes" at bounding box center [573, 88] width 150 height 7
click at [534, 92] on div "Yes" at bounding box center [573, 90] width 150 height 7
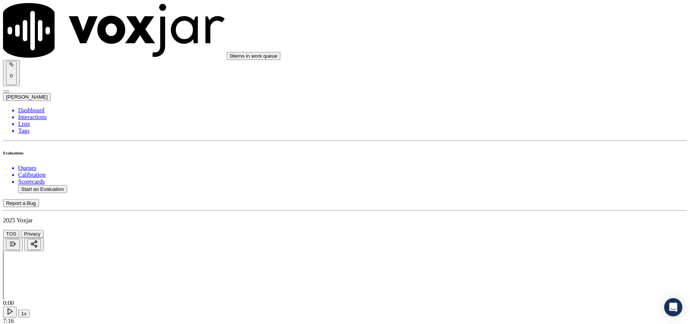
click at [523, 181] on div "Yes" at bounding box center [573, 177] width 150 height 7
click at [529, 105] on div "Yes" at bounding box center [573, 105] width 150 height 7
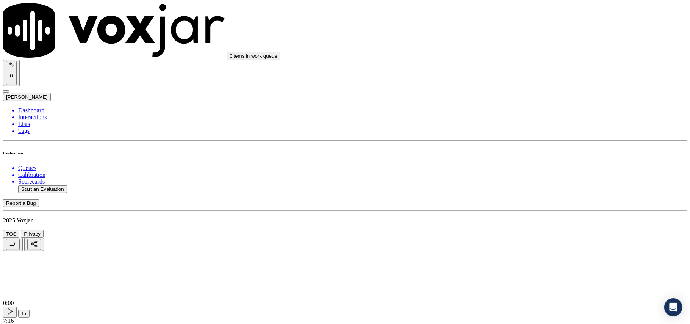
scroll to position [1600, 0]
click at [531, 120] on div "Yes" at bounding box center [573, 116] width 150 height 7
click at [519, 127] on div "Yes" at bounding box center [573, 128] width 150 height 7
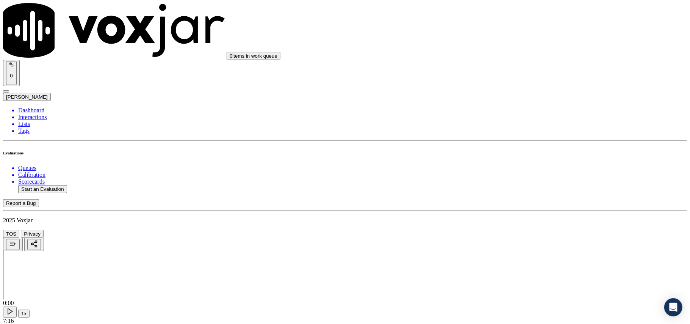
scroll to position [1768, 0]
click at [527, 174] on div "Yes" at bounding box center [573, 170] width 150 height 7
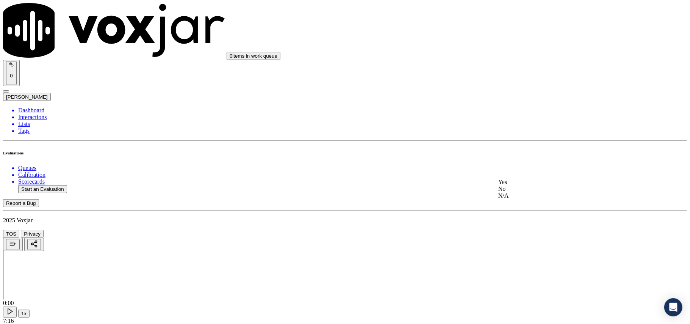
click at [514, 184] on div "Yes" at bounding box center [573, 181] width 150 height 7
click at [517, 237] on div "Yes" at bounding box center [573, 234] width 150 height 7
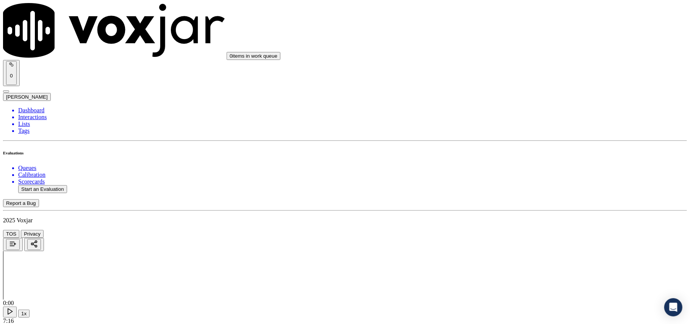
click at [43, 185] on button "Start an Evaluation" at bounding box center [42, 189] width 49 height 8
paste input "7742722068"
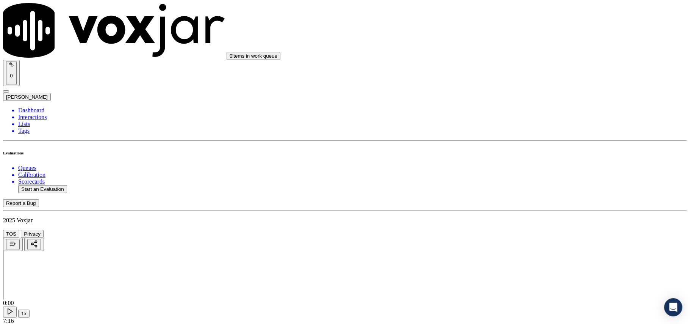
type input "7742722068"
type input "[DATE]T00:28"
type input "[PERSON_NAME]"
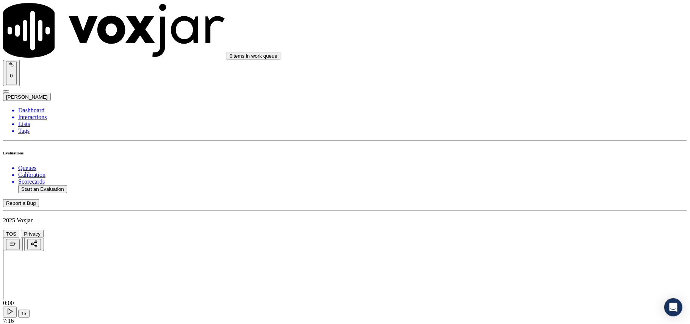
type input "7742722068"
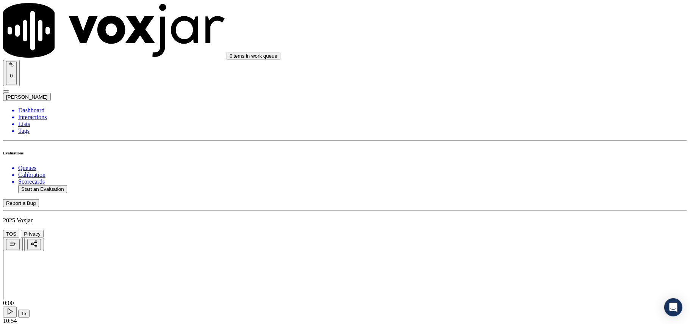
click at [519, 155] on div "Yes" at bounding box center [573, 153] width 150 height 7
click at [518, 163] on div "Yes No N/A" at bounding box center [573, 171] width 150 height 20
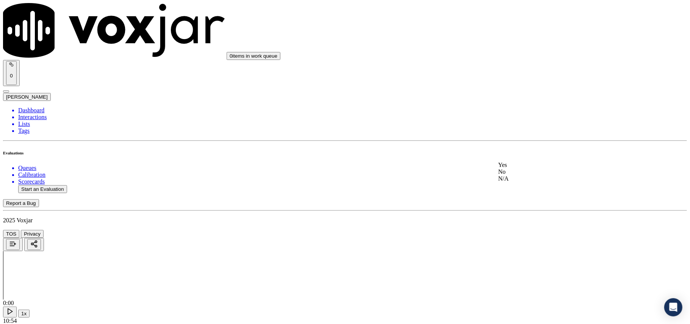
click at [520, 167] on div "Yes" at bounding box center [573, 164] width 150 height 7
click at [518, 171] on div "Yes" at bounding box center [573, 167] width 150 height 7
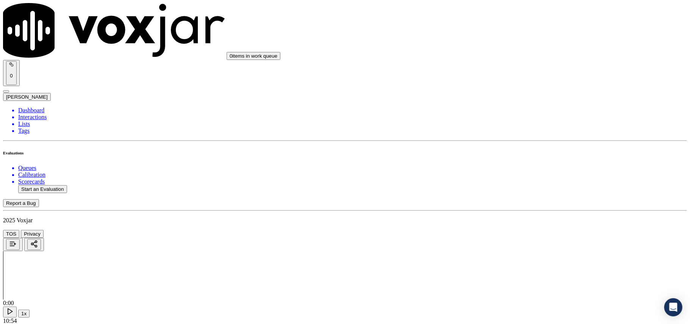
click at [514, 196] on div "N/A" at bounding box center [573, 192] width 150 height 7
click at [517, 126] on div "No" at bounding box center [573, 122] width 150 height 7
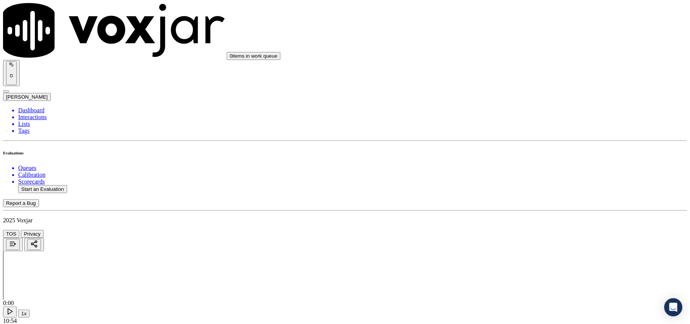
drag, startPoint x: 515, startPoint y: 100, endPoint x: 517, endPoint y: 108, distance: 8.1
click at [523, 143] on div "N/A" at bounding box center [573, 139] width 150 height 7
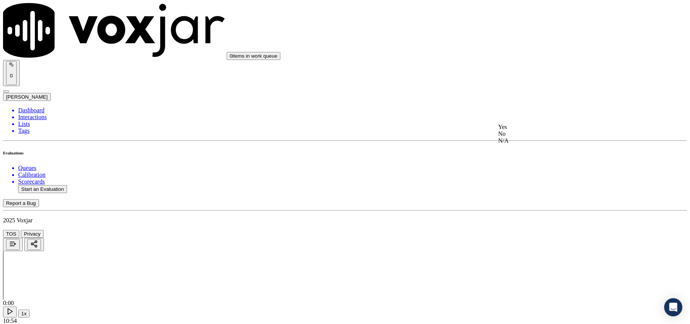
click at [518, 124] on div "Yes No N/A" at bounding box center [573, 134] width 150 height 20
click at [518, 130] on div "Yes" at bounding box center [573, 127] width 150 height 7
drag, startPoint x: 523, startPoint y: 122, endPoint x: 523, endPoint y: 127, distance: 5.7
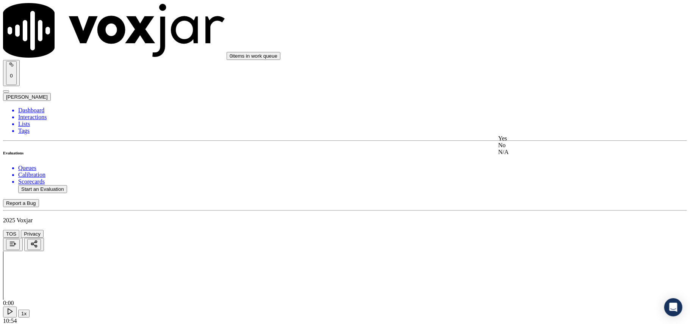
click at [522, 136] on div "Yes No N/A" at bounding box center [573, 145] width 150 height 20
click at [521, 142] on div "Yes" at bounding box center [573, 138] width 150 height 7
click at [526, 152] on div "Yes" at bounding box center [573, 150] width 150 height 7
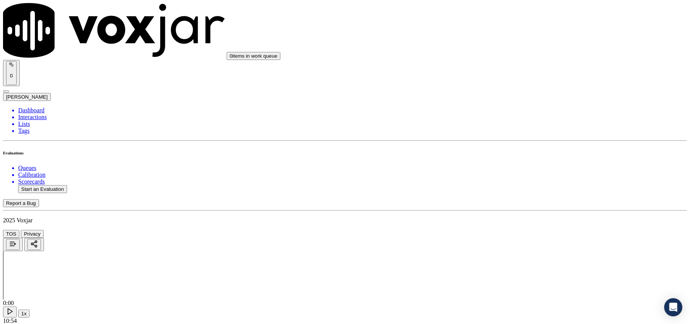
scroll to position [758, 0]
click at [524, 169] on div "N/A" at bounding box center [573, 166] width 150 height 7
drag, startPoint x: 529, startPoint y: 147, endPoint x: 528, endPoint y: 155, distance: 8.0
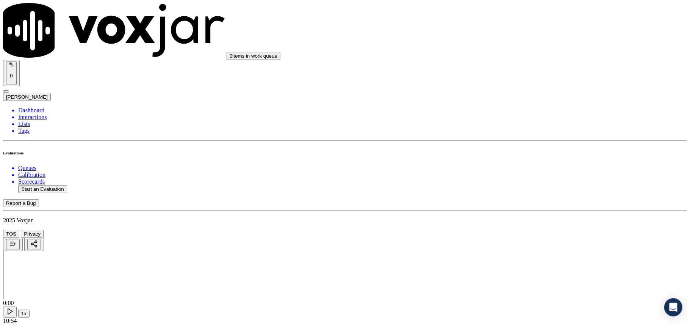
click at [525, 176] on div "Yes" at bounding box center [573, 172] width 150 height 7
drag, startPoint x: 517, startPoint y: 213, endPoint x: 524, endPoint y: 217, distance: 7.9
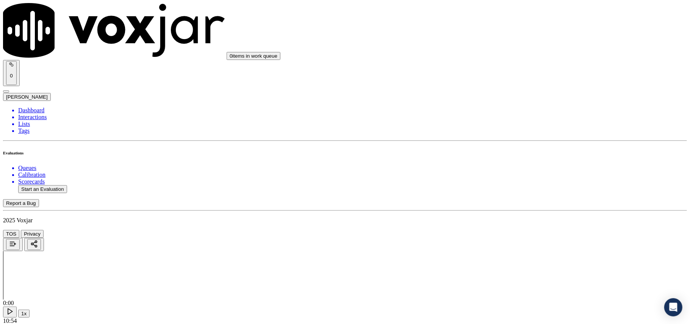
click at [518, 228] on div "Yes" at bounding box center [573, 224] width 150 height 7
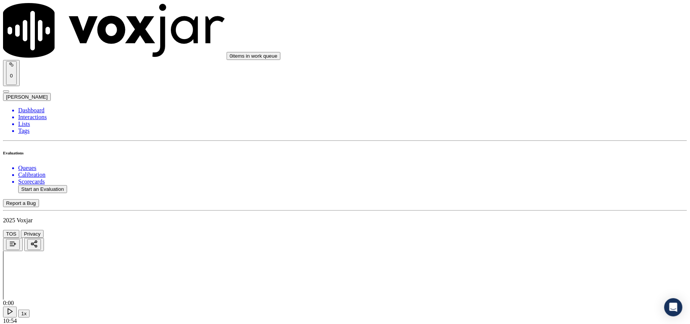
drag, startPoint x: 518, startPoint y: 260, endPoint x: 522, endPoint y: 231, distance: 29.4
click at [518, 258] on div "Yes" at bounding box center [573, 254] width 150 height 7
drag, startPoint x: 511, startPoint y: 241, endPoint x: 511, endPoint y: 250, distance: 9.5
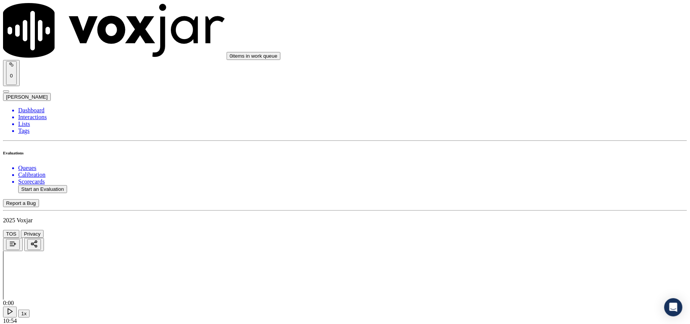
click at [511, 254] on div "Yes No N/A" at bounding box center [573, 263] width 150 height 20
click at [512, 257] on div "Yes" at bounding box center [573, 256] width 150 height 7
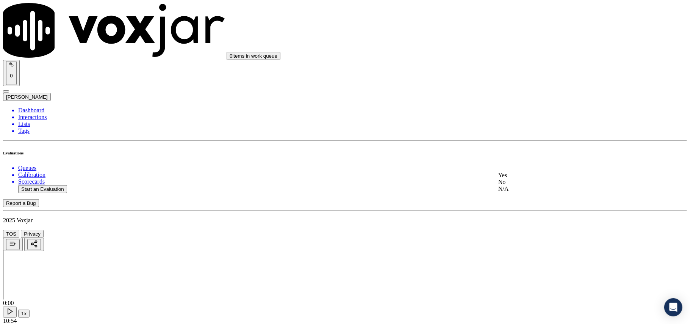
click at [516, 178] on div "Yes" at bounding box center [573, 175] width 150 height 7
click at [522, 178] on div "Yes" at bounding box center [573, 177] width 150 height 7
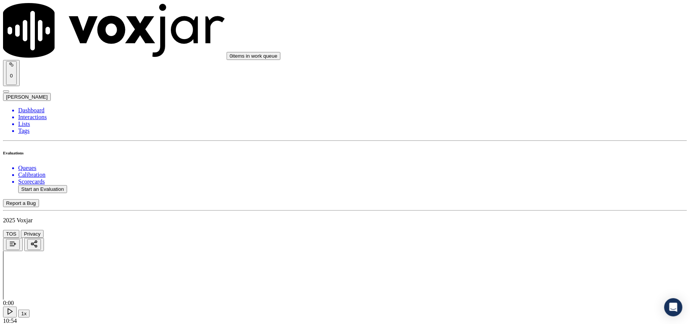
drag, startPoint x: 521, startPoint y: 174, endPoint x: 521, endPoint y: 181, distance: 7.2
click at [521, 190] on div "Yes" at bounding box center [573, 189] width 150 height 7
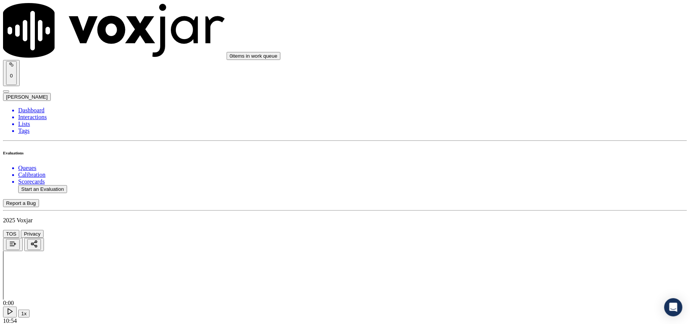
click at [513, 117] on div "Yes" at bounding box center [573, 116] width 150 height 7
click at [519, 215] on div "Yes" at bounding box center [573, 211] width 150 height 7
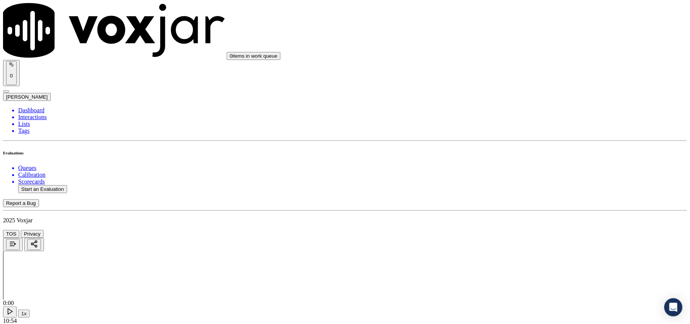
click at [526, 173] on div "Yes" at bounding box center [573, 170] width 150 height 7
click at [523, 142] on div "Yes" at bounding box center [573, 138] width 150 height 7
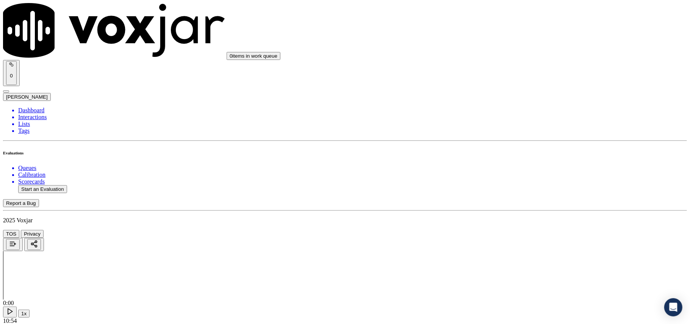
drag, startPoint x: 508, startPoint y: 221, endPoint x: 509, endPoint y: 225, distance: 4.2
click at [513, 238] on div "Yes" at bounding box center [573, 234] width 150 height 7
